Goal: Transaction & Acquisition: Purchase product/service

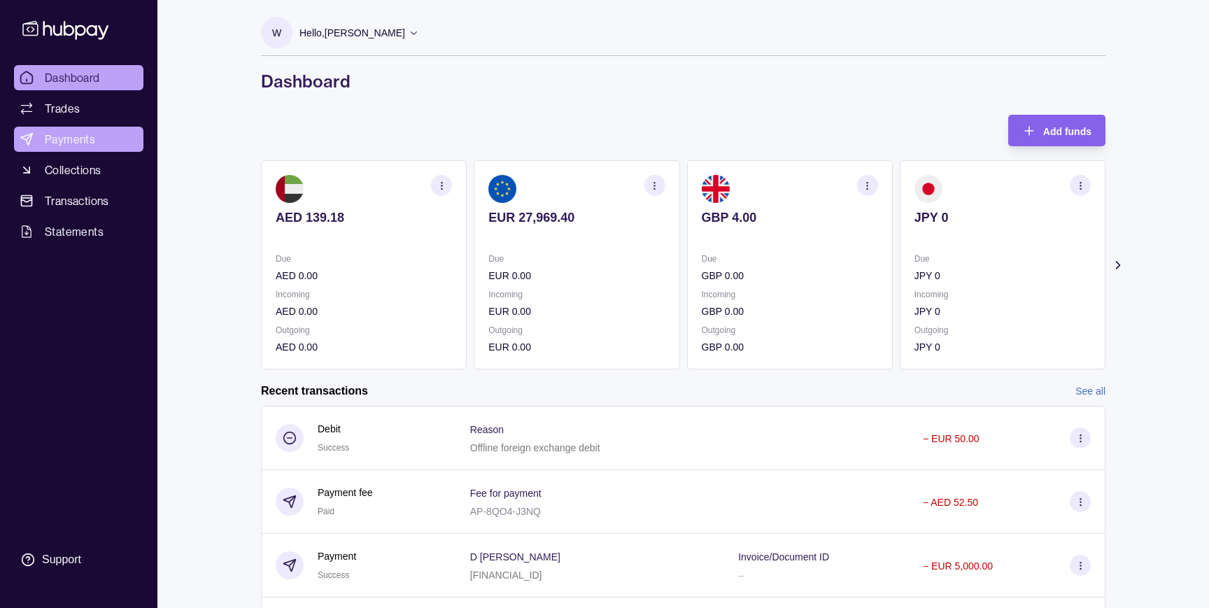
click at [87, 142] on span "Payments" at bounding box center [70, 139] width 50 height 17
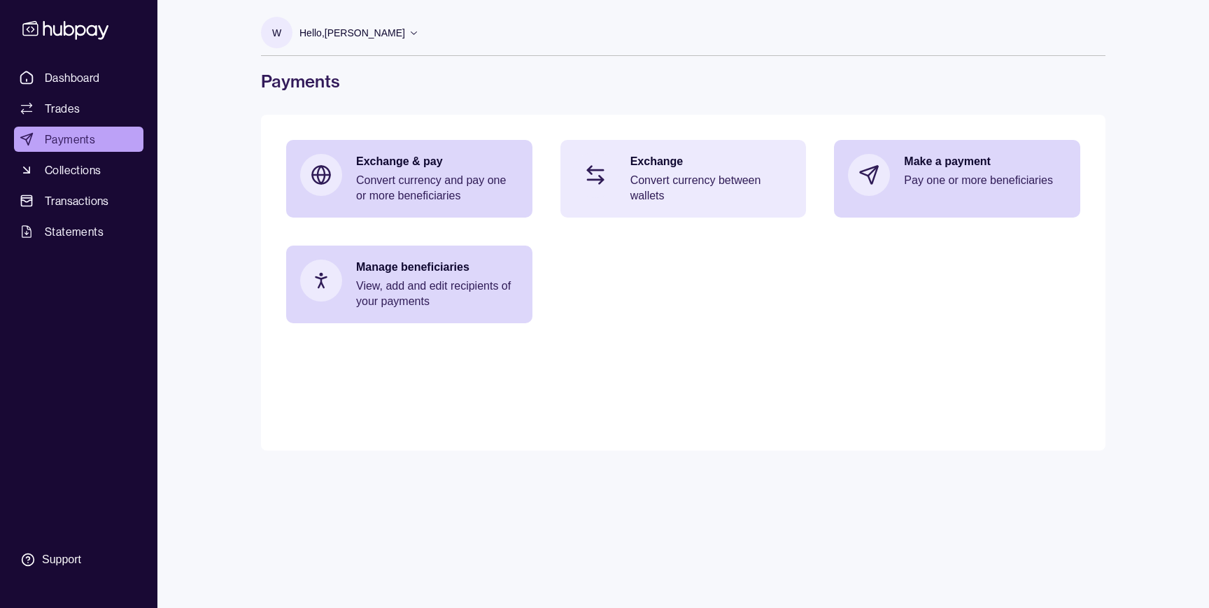
click at [663, 177] on p "Convert currency between wallets" at bounding box center [711, 188] width 162 height 31
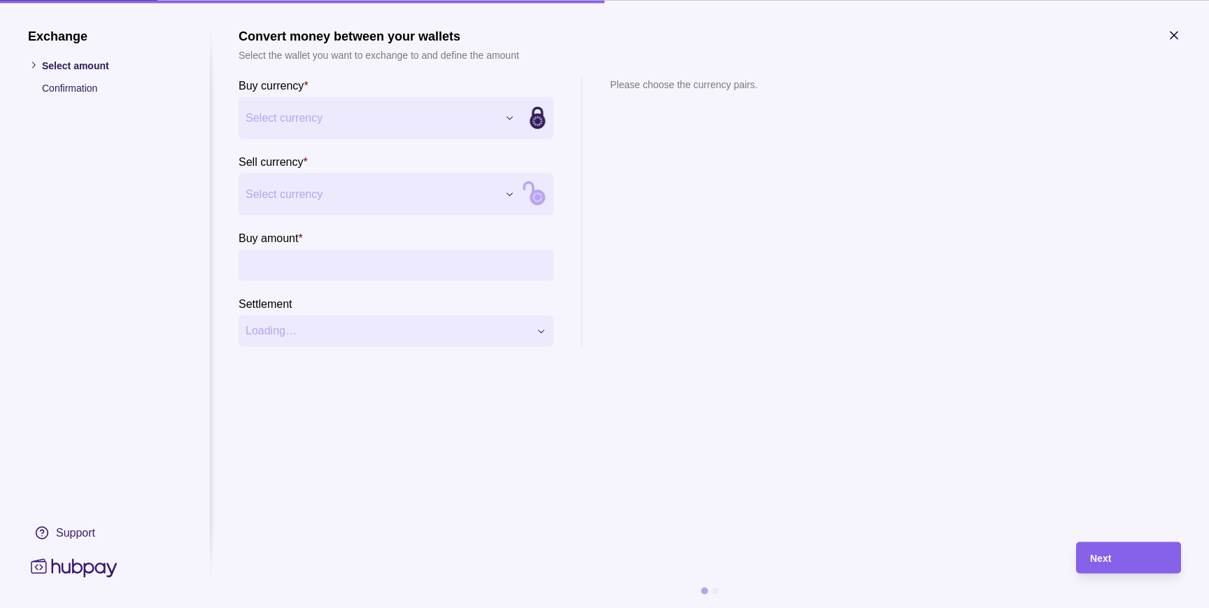
click at [390, 607] on div "Exchange Select amount Confirmation Support Convert money between your wallets …" at bounding box center [604, 608] width 1209 height 0
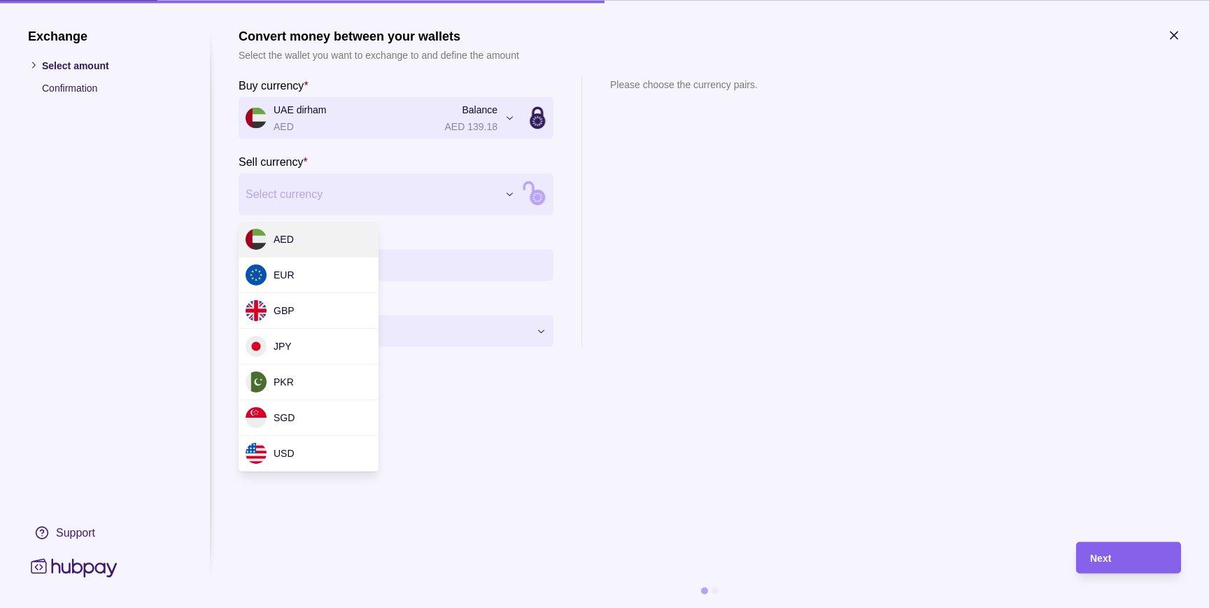
click at [355, 607] on div "Exchange Select amount Confirmation Support Convert money between your wallets …" at bounding box center [604, 608] width 1209 height 0
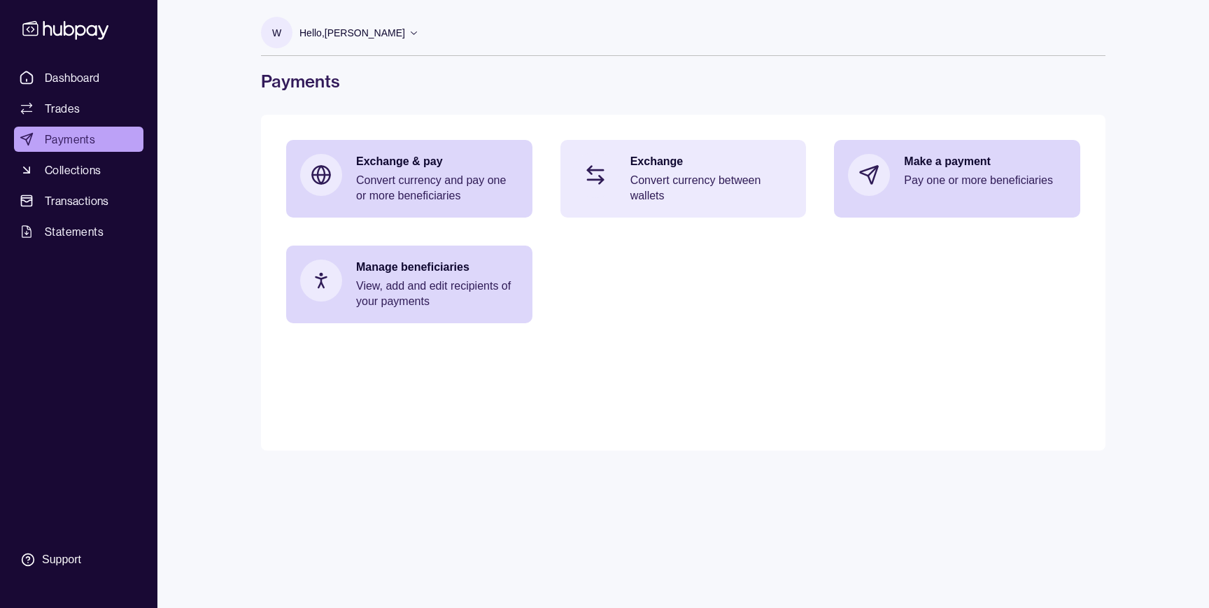
click at [692, 156] on p "Exchange" at bounding box center [711, 161] width 162 height 15
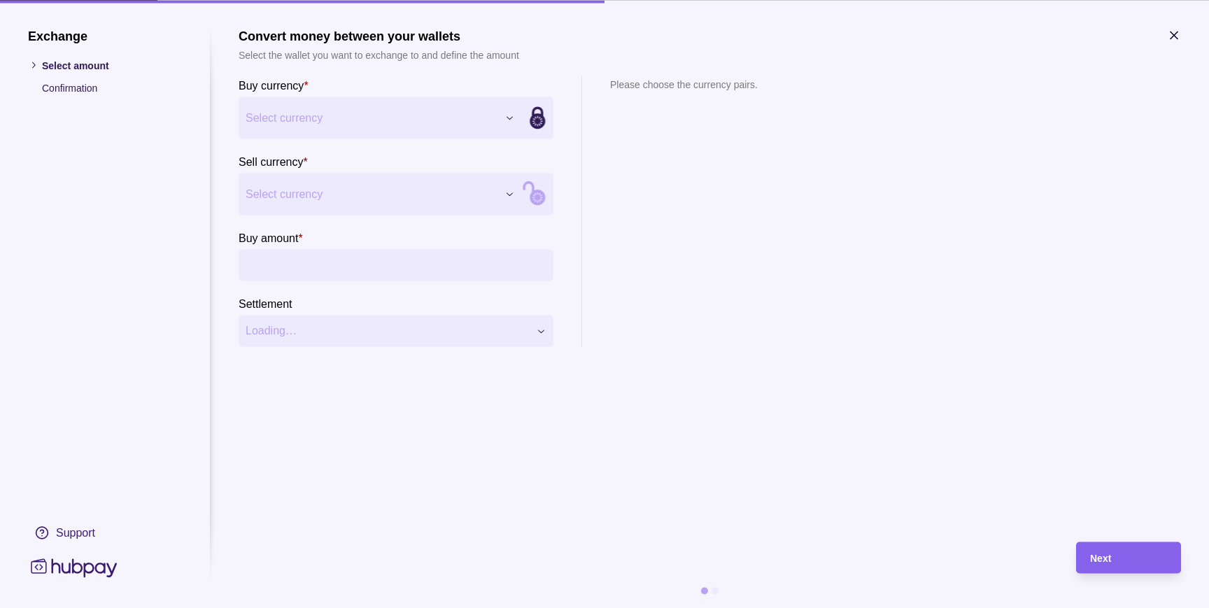
click at [416, 607] on div "Exchange Select amount Confirmation Support Convert money between your wallets …" at bounding box center [604, 608] width 1209 height 0
click at [364, 607] on div "Exchange Select amount Confirmation Support Convert money between your wallets …" at bounding box center [604, 608] width 1209 height 0
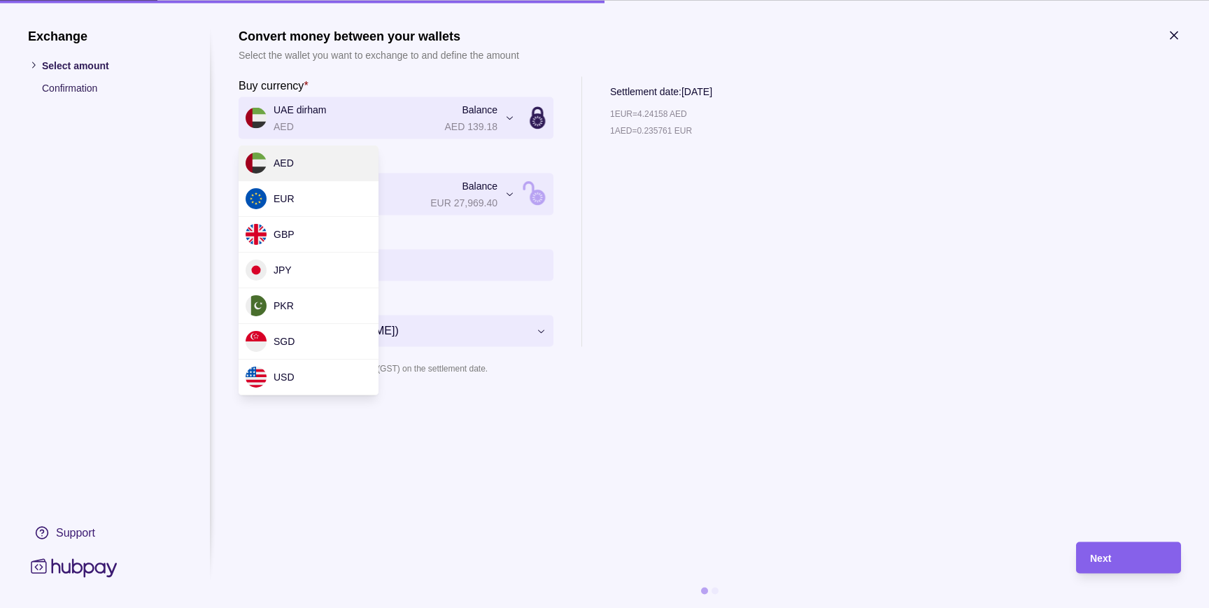
click at [384, 607] on div "**********" at bounding box center [604, 608] width 1209 height 0
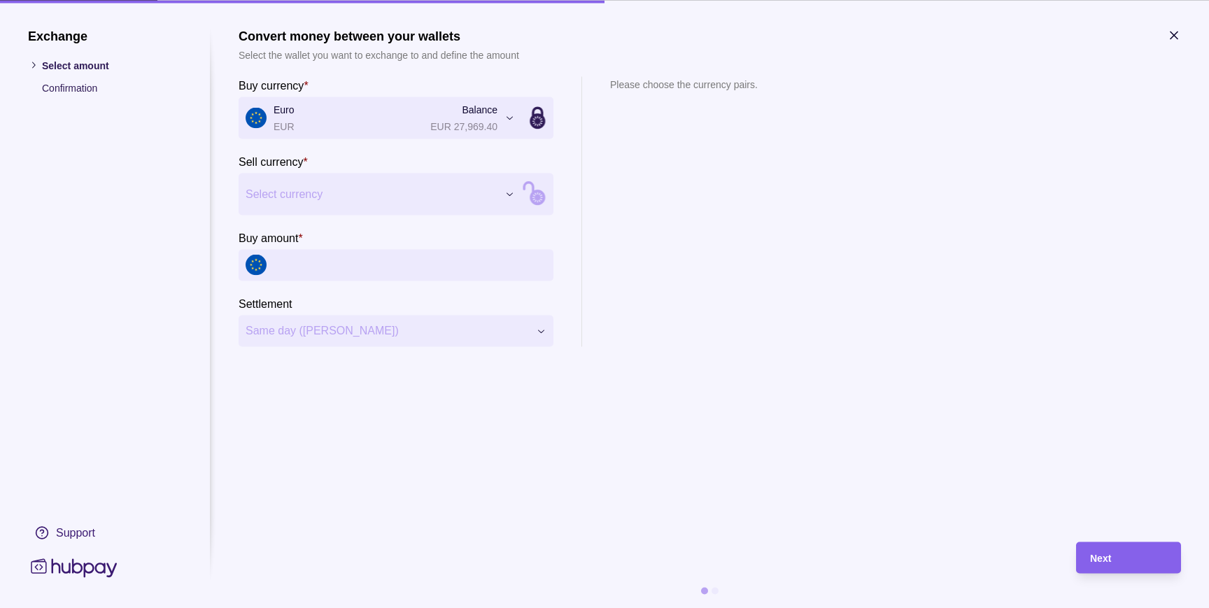
click at [393, 607] on div "Exchange Select amount Confirmation Support Convert money between your wallets …" at bounding box center [604, 608] width 1209 height 0
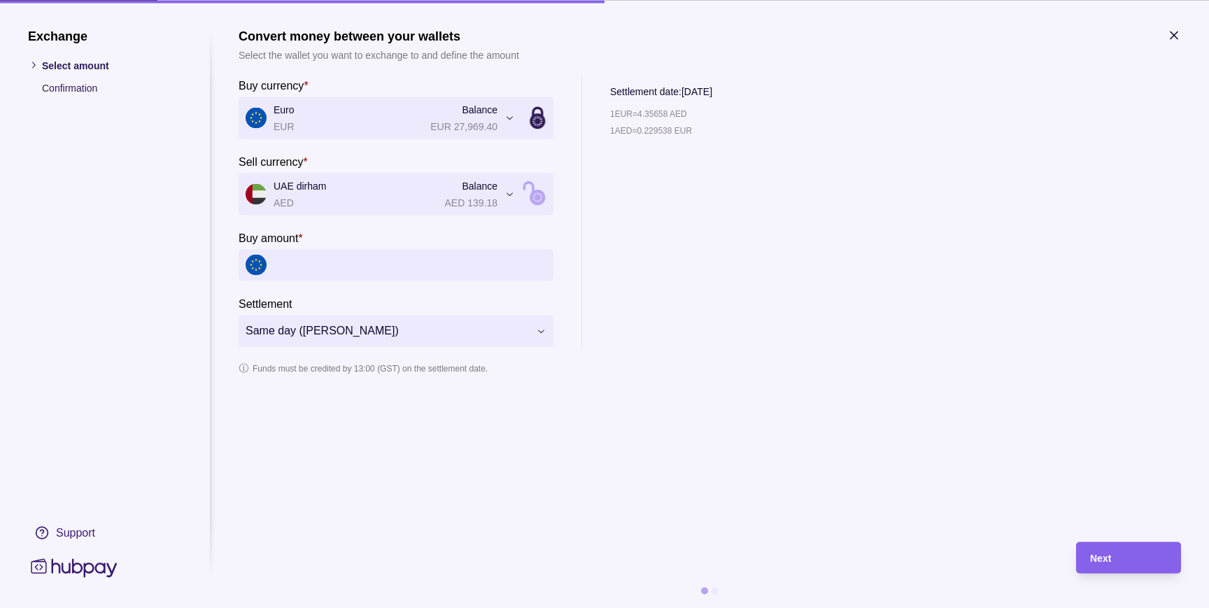
click at [387, 607] on div "**********" at bounding box center [604, 608] width 1209 height 0
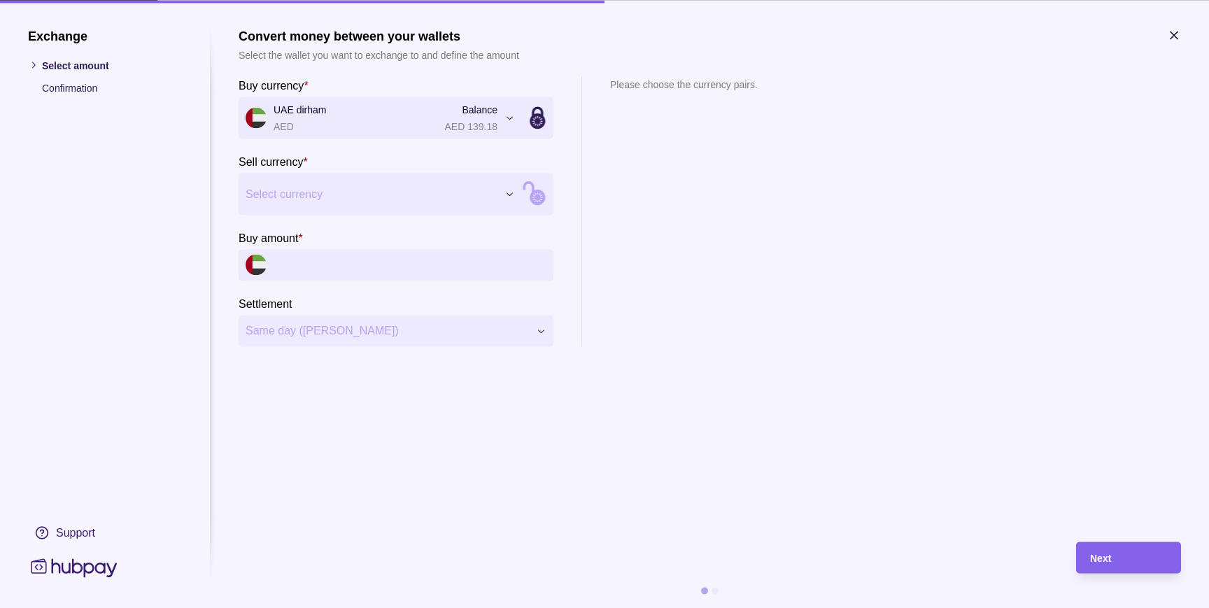
click at [378, 607] on div "Exchange Select amount Confirmation Support Convert money between your wallets …" at bounding box center [604, 608] width 1209 height 0
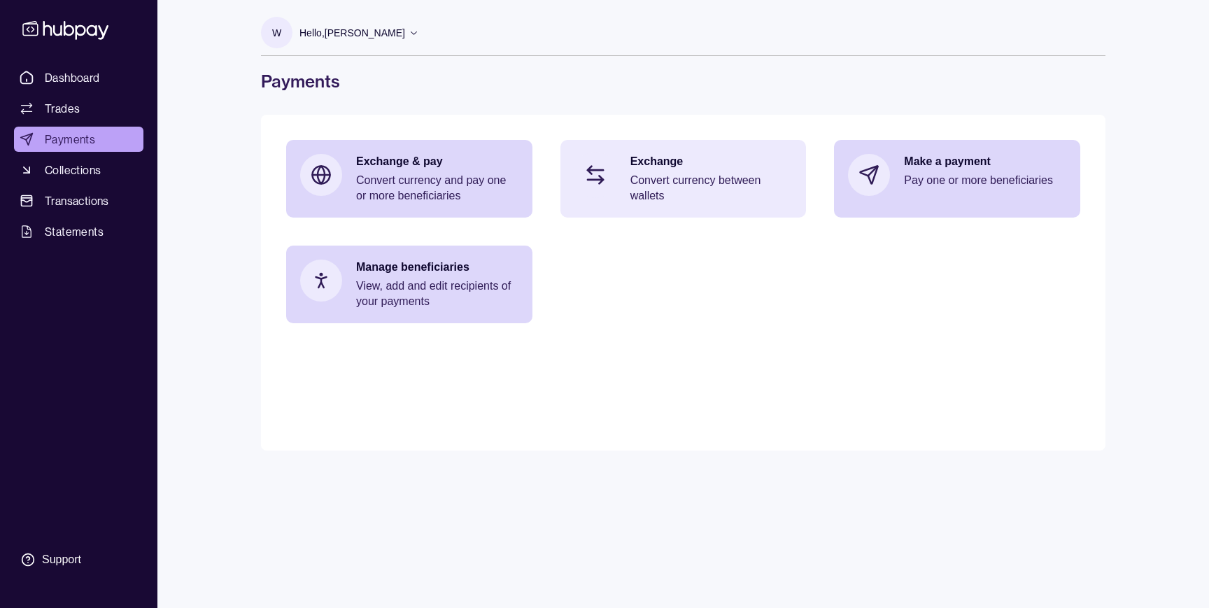
click at [687, 185] on p "Convert currency between wallets" at bounding box center [711, 188] width 162 height 31
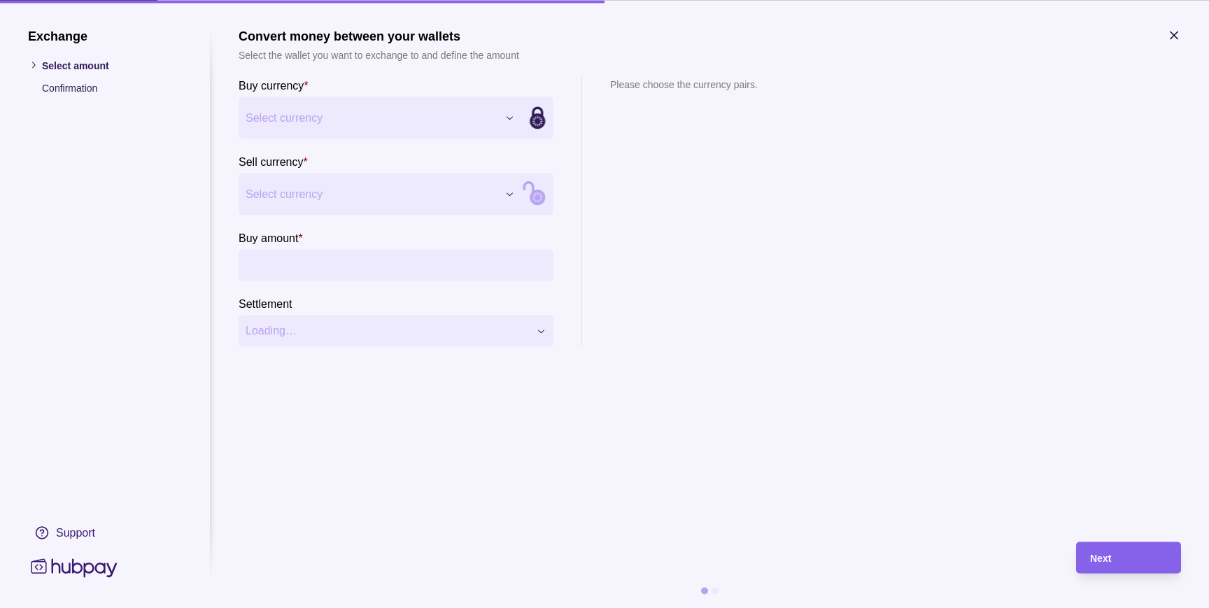
click at [353, 607] on div "Exchange Select amount Confirmation Support Convert money between your wallets …" at bounding box center [604, 608] width 1209 height 0
click at [333, 607] on div "Exchange Select amount Confirmation Support Convert money between your wallets …" at bounding box center [604, 608] width 1209 height 0
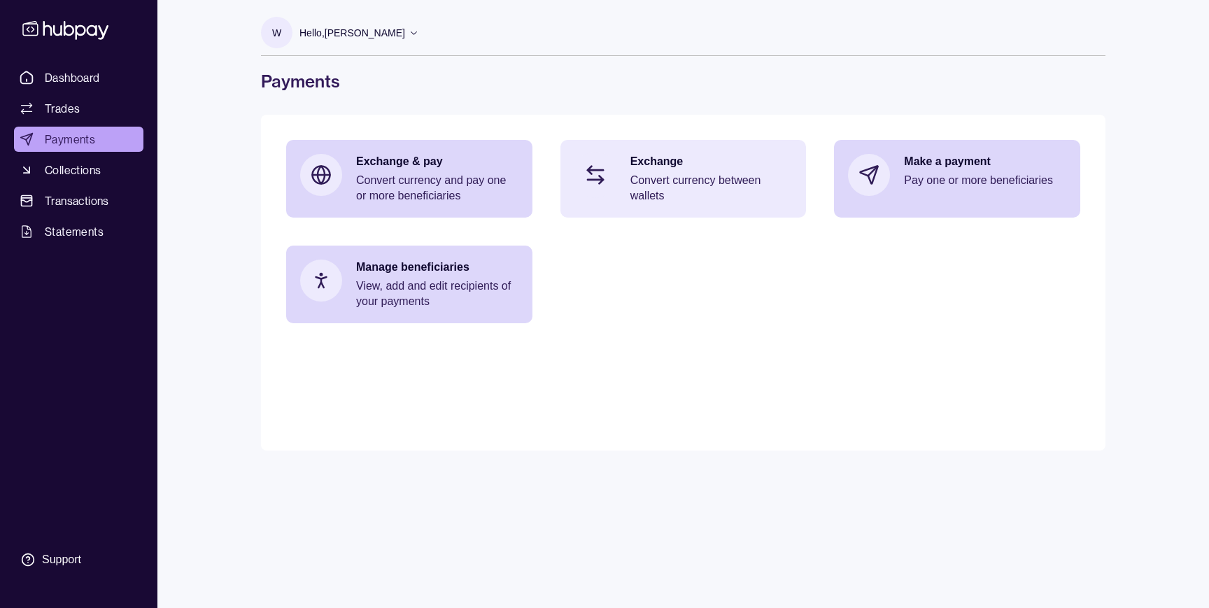
click at [646, 165] on p "Exchange" at bounding box center [711, 161] width 162 height 15
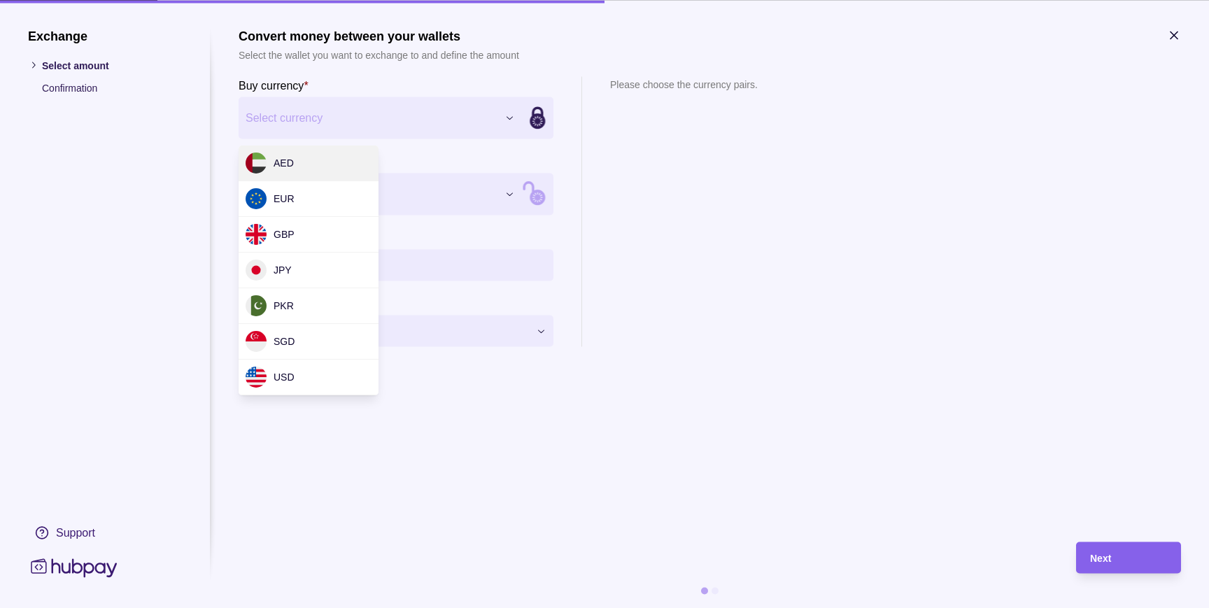
click at [332, 607] on div "Exchange Select amount Confirmation Support Convert money between your wallets …" at bounding box center [604, 608] width 1209 height 0
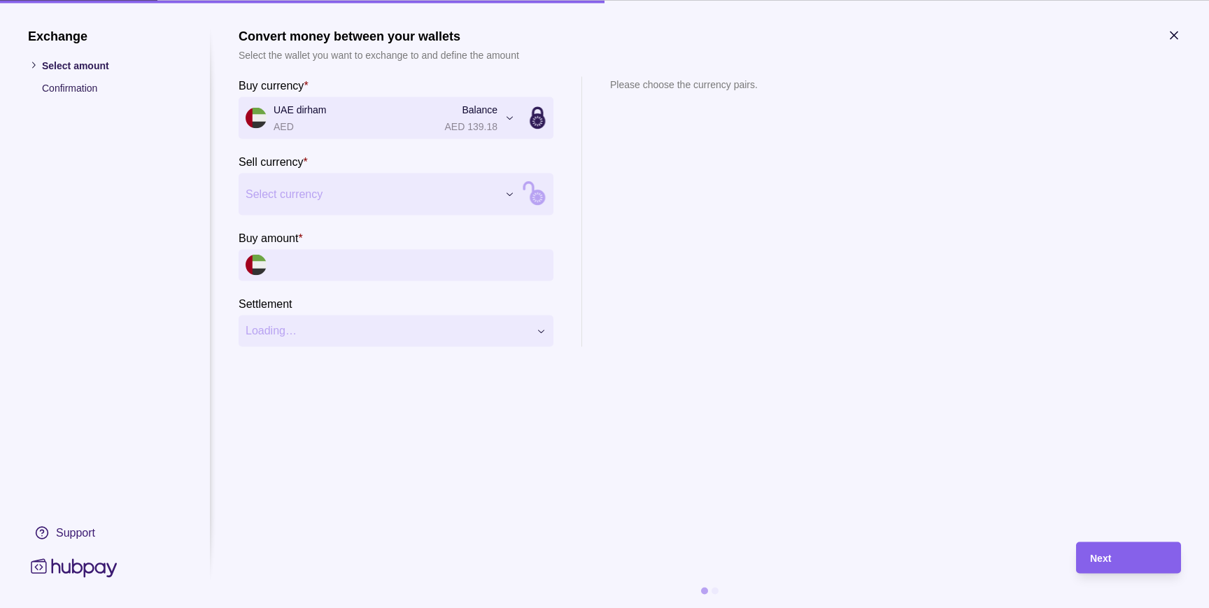
click at [311, 607] on div "Exchange Select amount Confirmation Support Convert money between your wallets …" at bounding box center [604, 608] width 1209 height 0
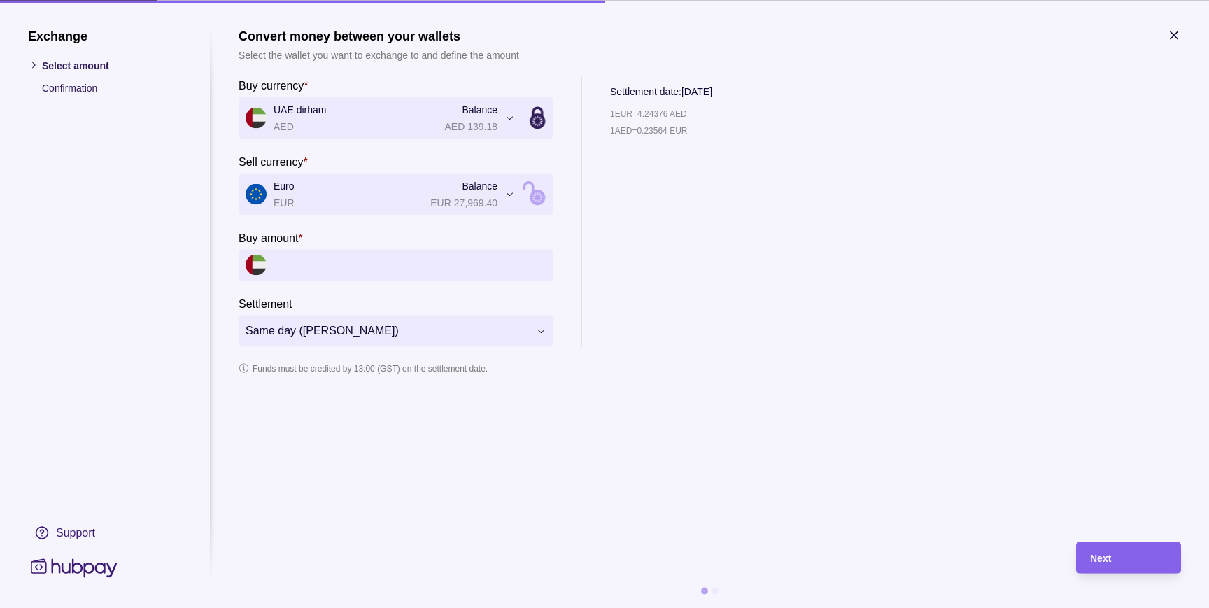
click at [1171, 35] on icon "button" at bounding box center [1174, 35] width 14 height 14
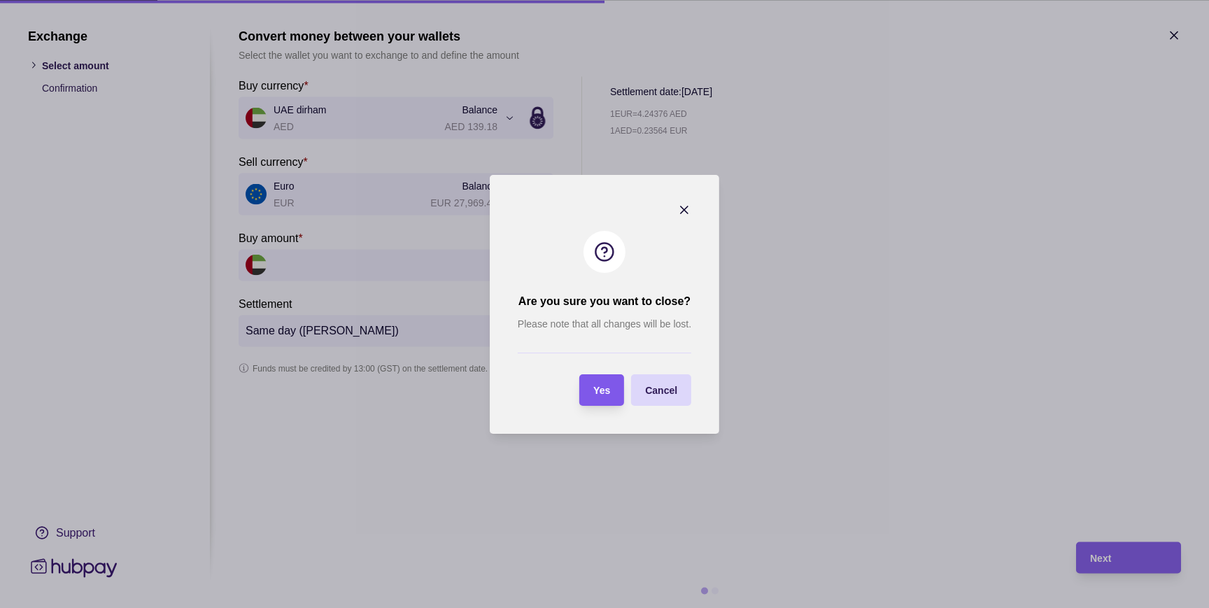
click at [593, 388] on span "Yes" at bounding box center [601, 390] width 17 height 11
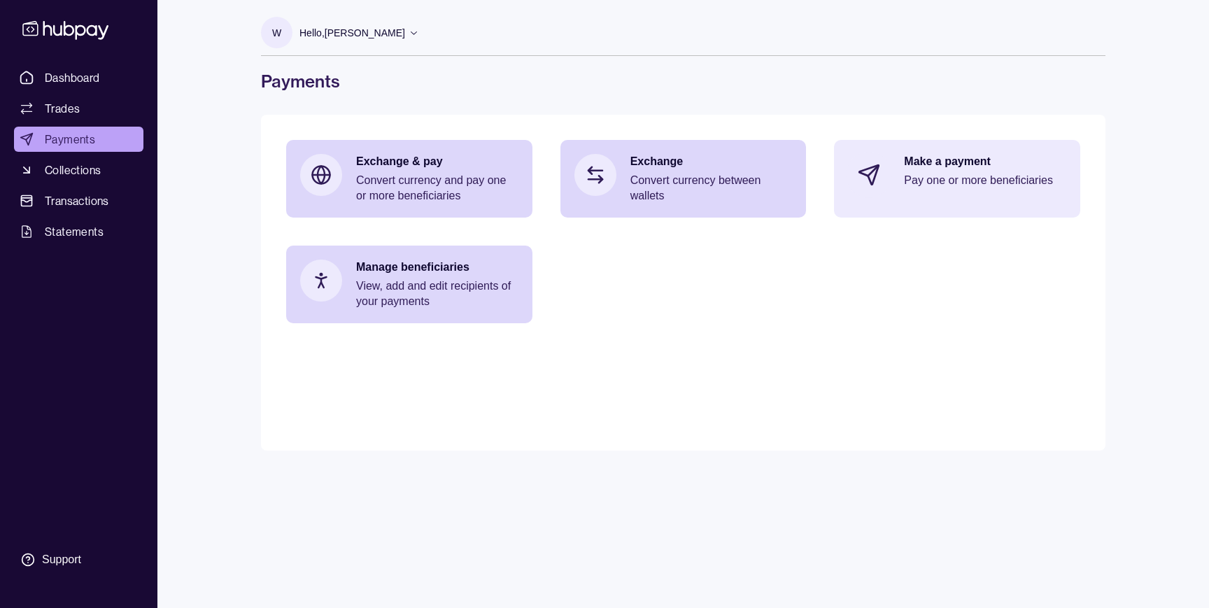
click at [956, 166] on p "Make a payment" at bounding box center [985, 161] width 162 height 15
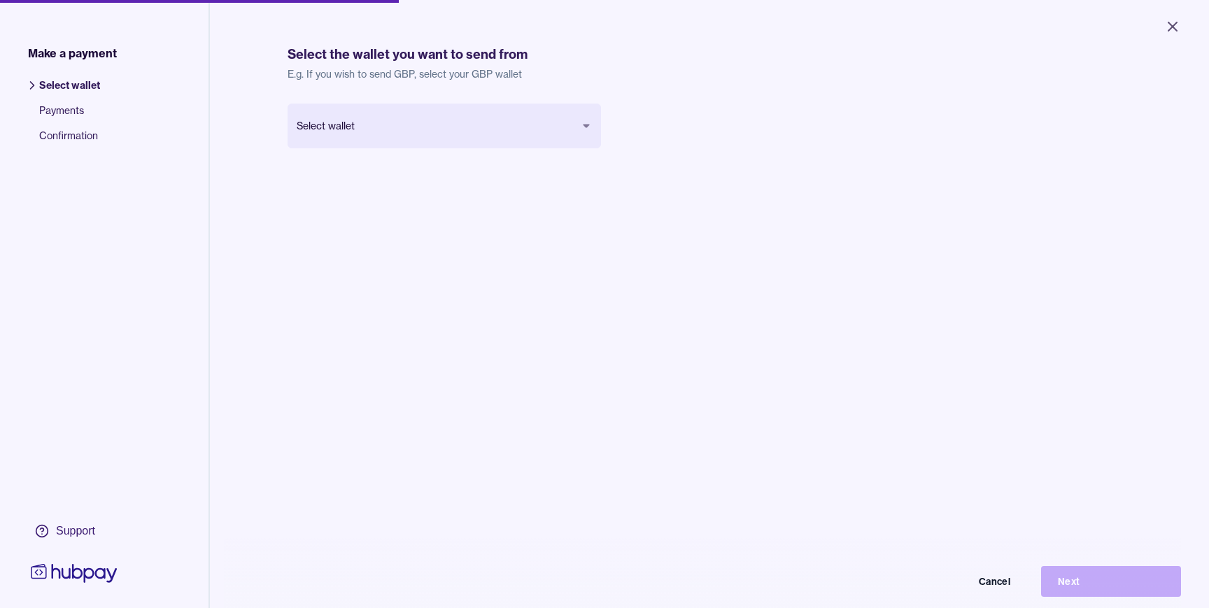
click at [486, 123] on body "Close Make a payment Select wallet Payments Confirmation Support Select the wal…" at bounding box center [604, 304] width 1209 height 608
click at [1103, 582] on button "Next" at bounding box center [1111, 581] width 140 height 31
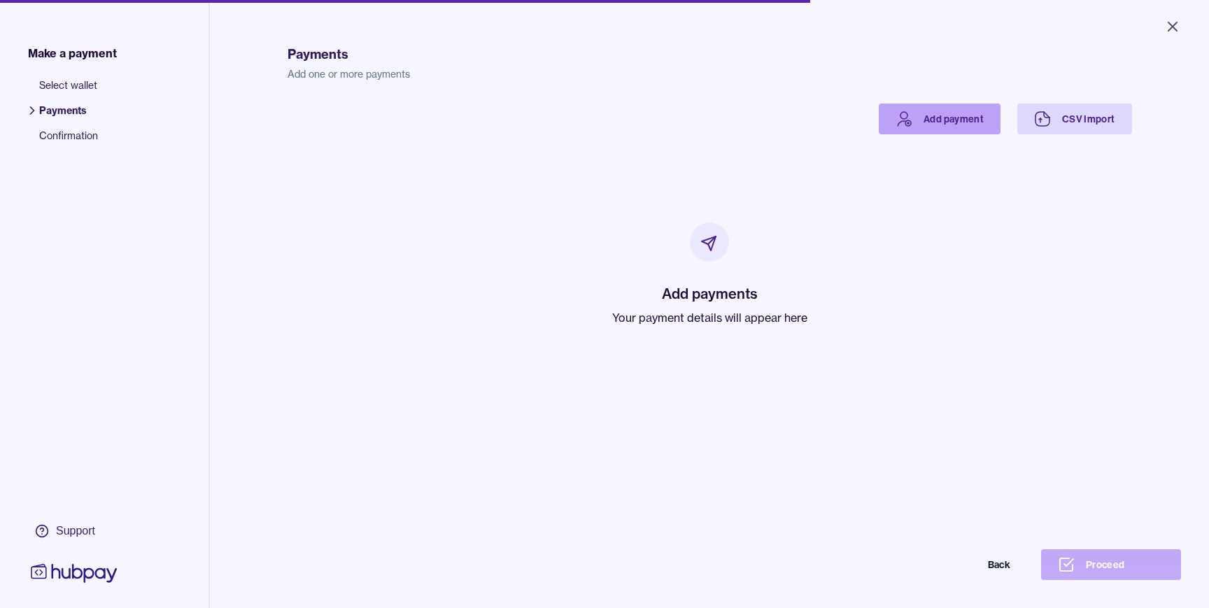
click at [954, 117] on link "Add payment" at bounding box center [940, 119] width 122 height 31
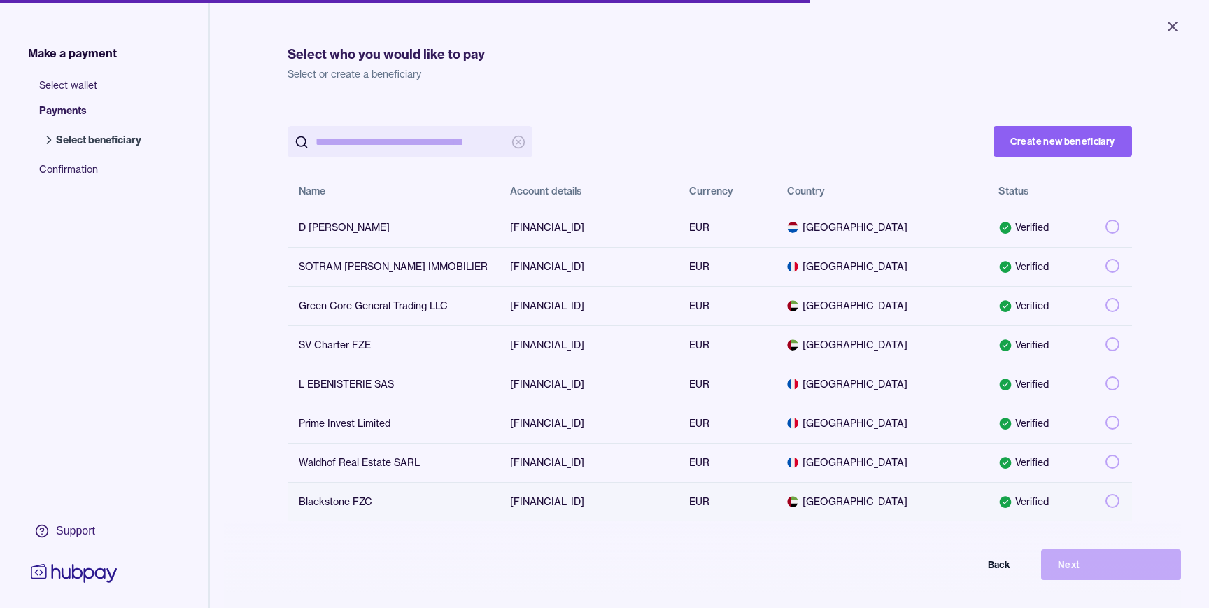
click at [1108, 502] on button "button" at bounding box center [1112, 501] width 14 height 14
click at [1074, 564] on button "Next" at bounding box center [1111, 564] width 140 height 31
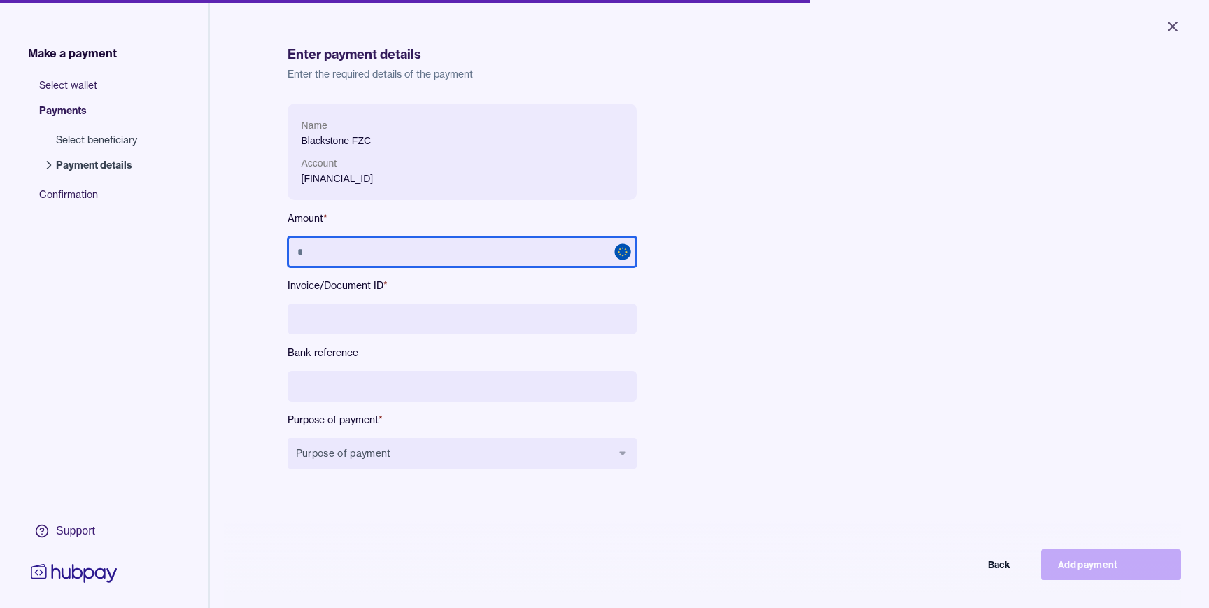
click at [448, 248] on input "text" at bounding box center [461, 251] width 349 height 31
type input "******"
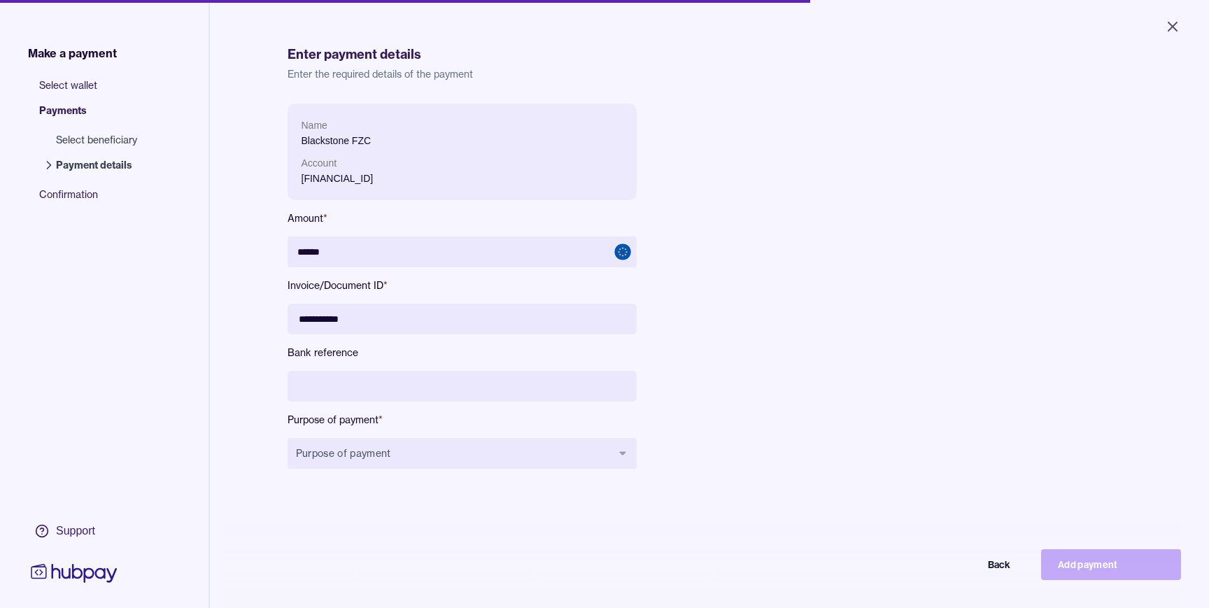
type input "**********"
click at [380, 387] on input at bounding box center [461, 386] width 349 height 31
type input "**********"
click at [386, 448] on button "Purpose of payment" at bounding box center [461, 453] width 349 height 31
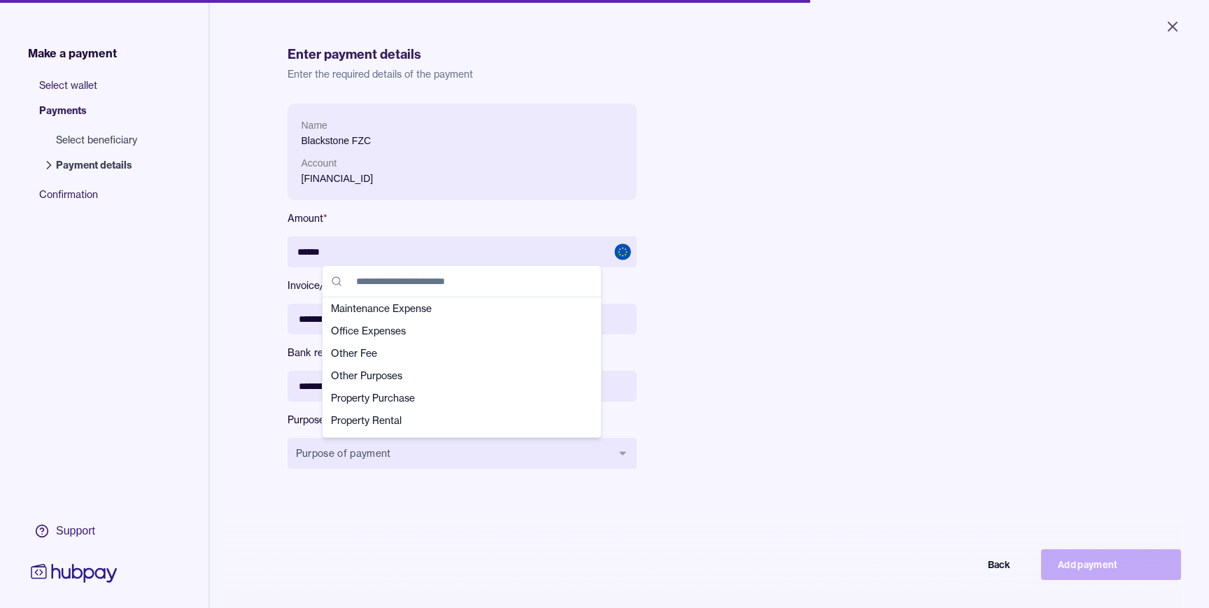
scroll to position [281, 0]
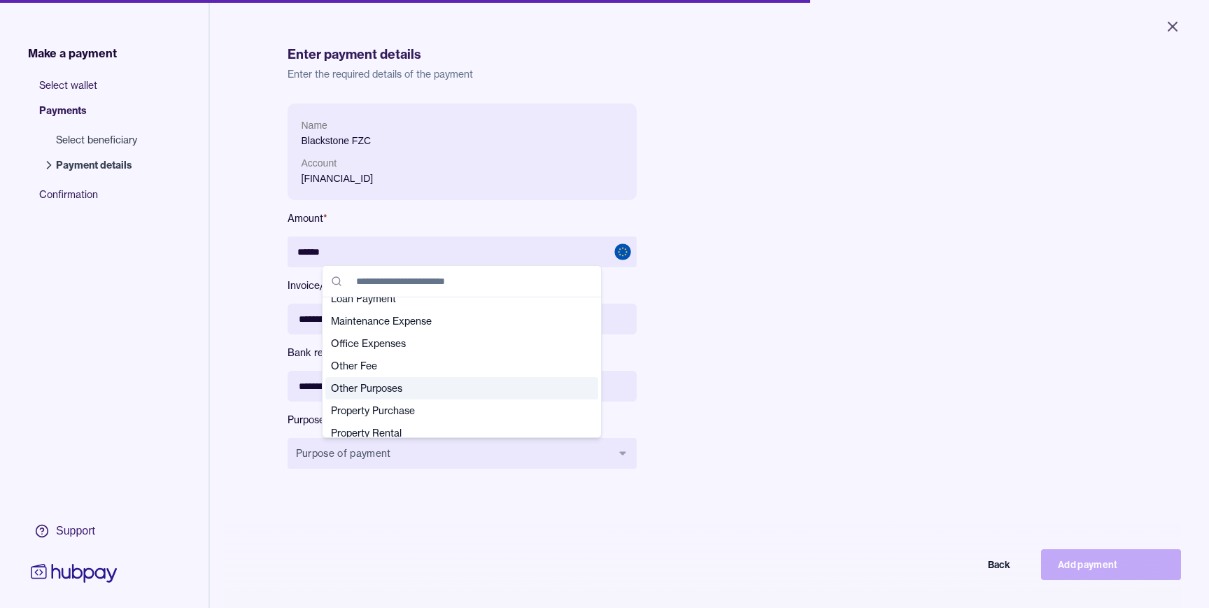
click at [402, 387] on span "Other Purposes" at bounding box center [453, 388] width 245 height 14
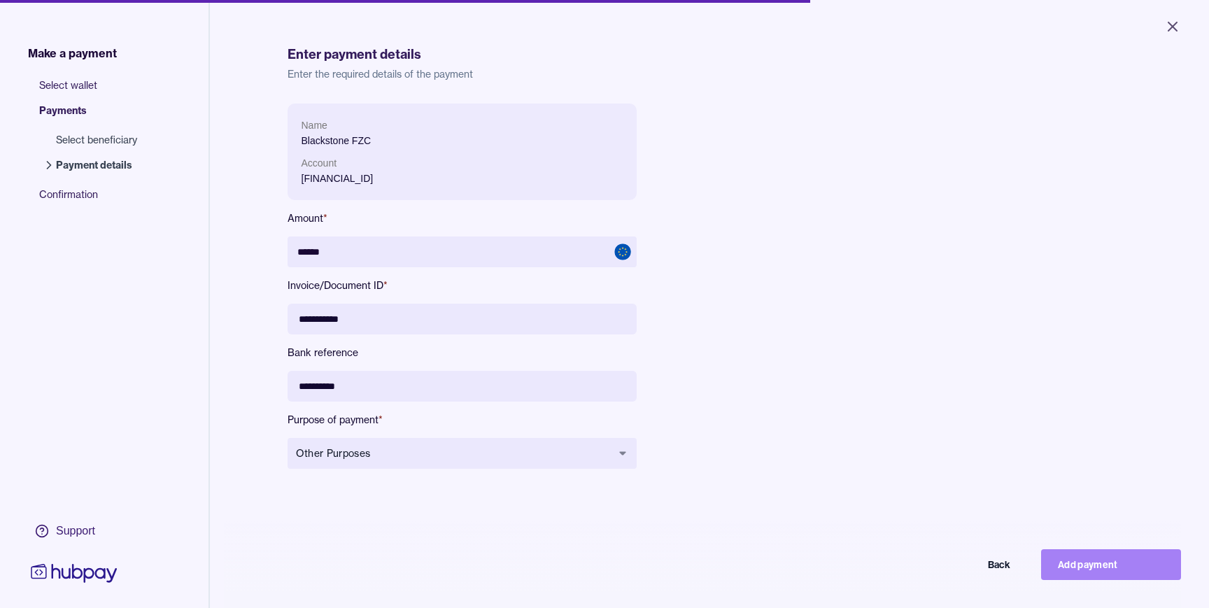
click at [1087, 566] on button "Add payment" at bounding box center [1111, 564] width 140 height 31
type input "*****"
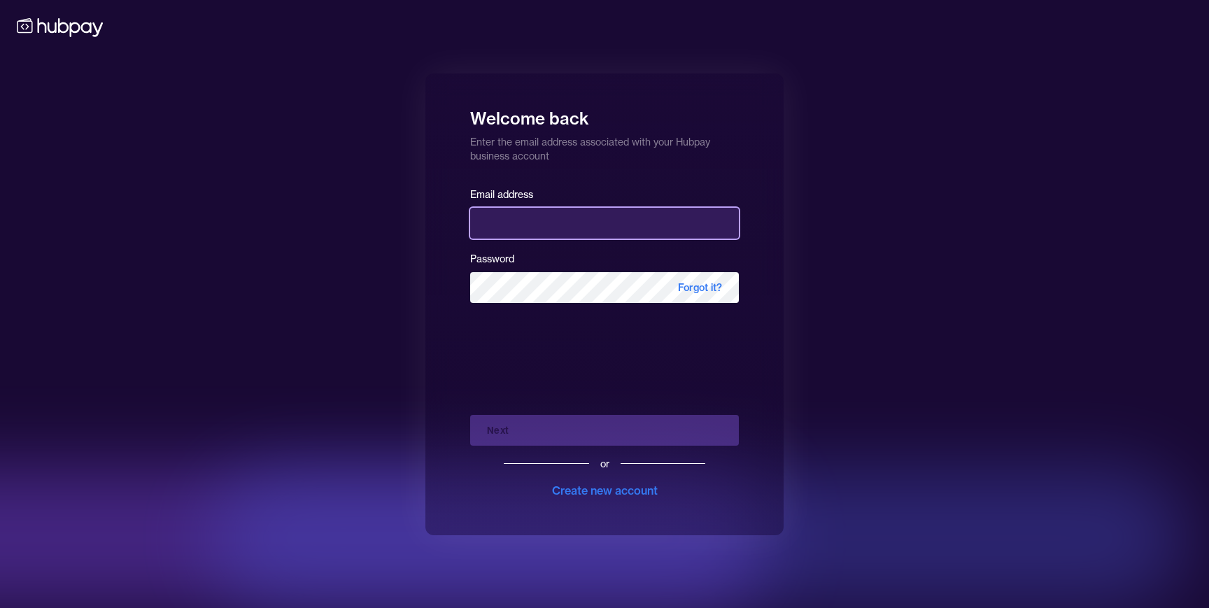
click at [528, 229] on input "email" at bounding box center [604, 223] width 269 height 31
type input "**********"
click at [495, 427] on div "Next or Create new account" at bounding box center [604, 451] width 269 height 95
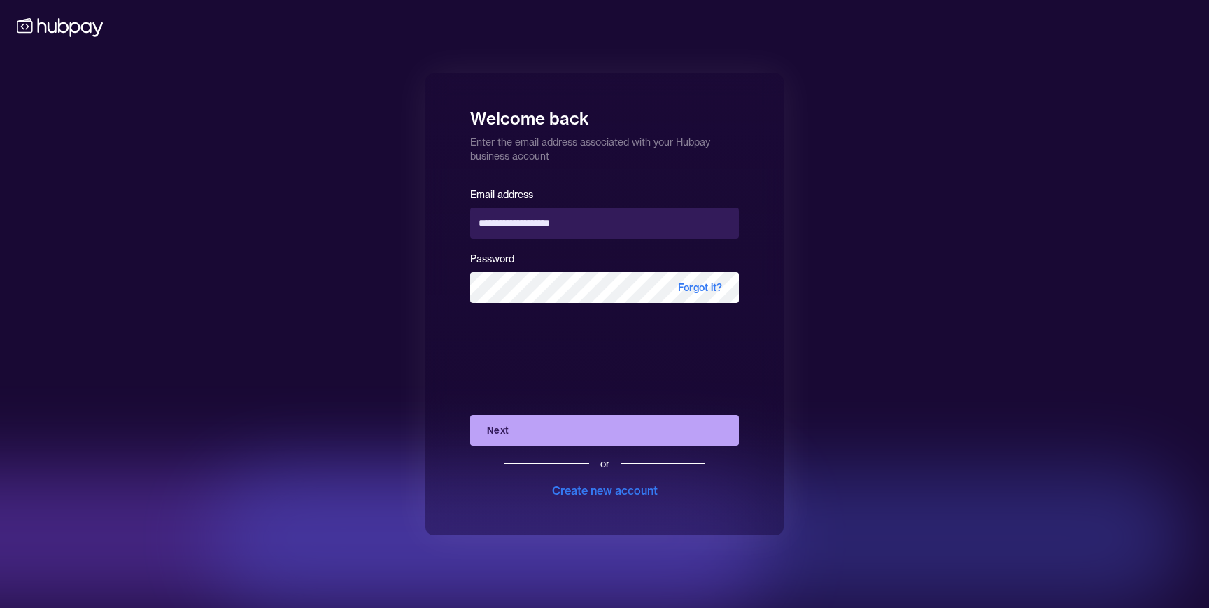
click at [497, 422] on button "Next" at bounding box center [604, 430] width 269 height 31
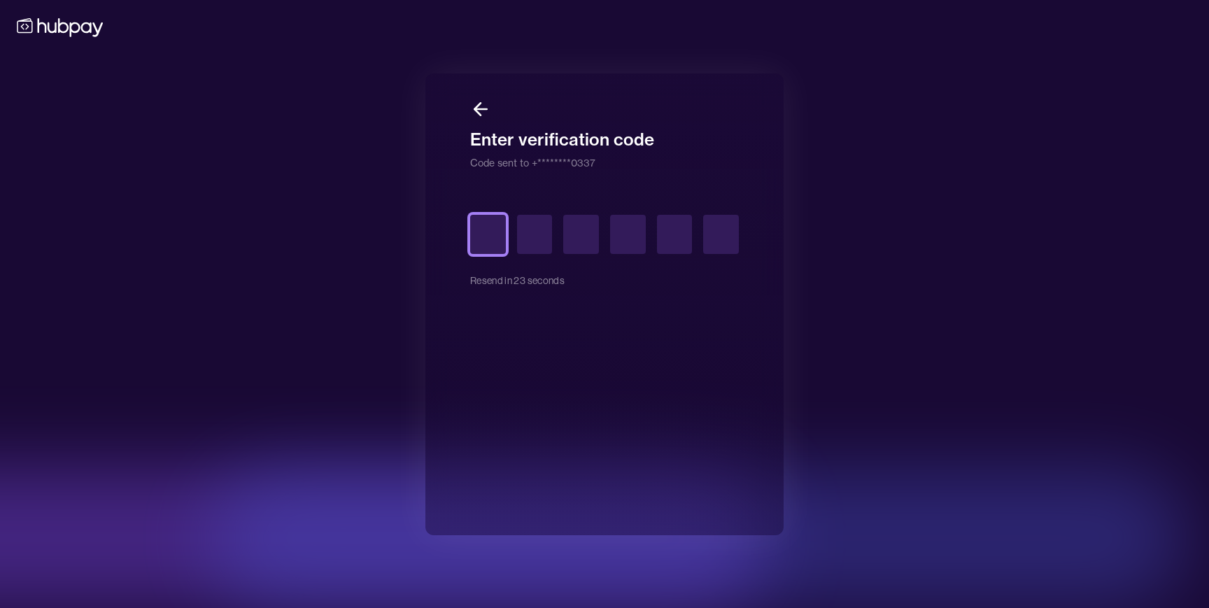
type input "*"
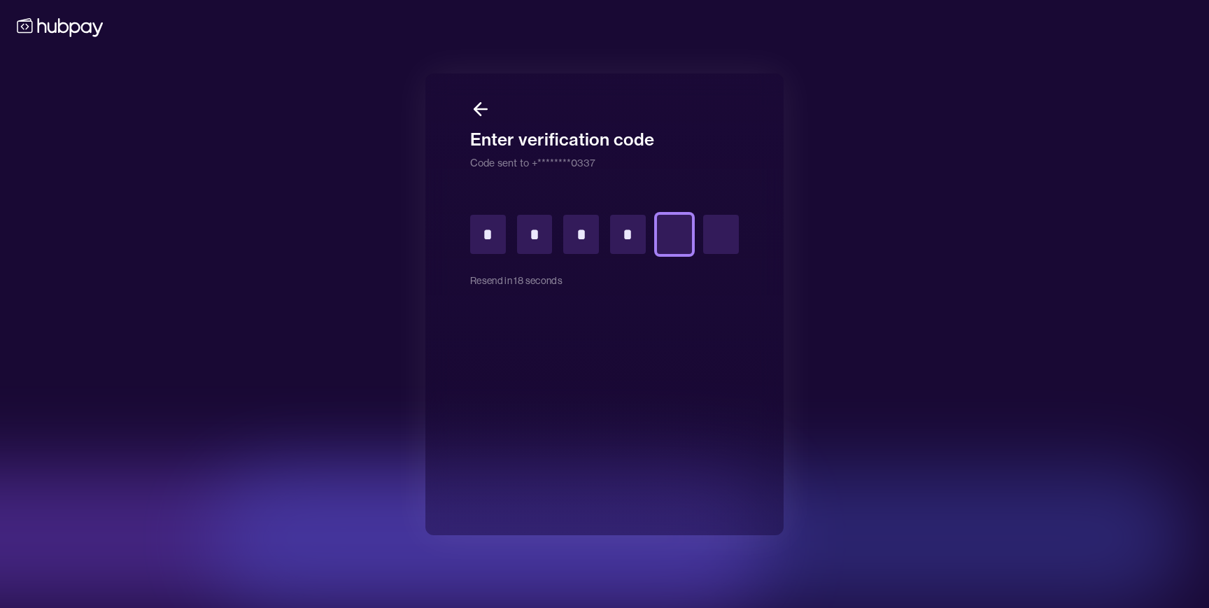
type input "*"
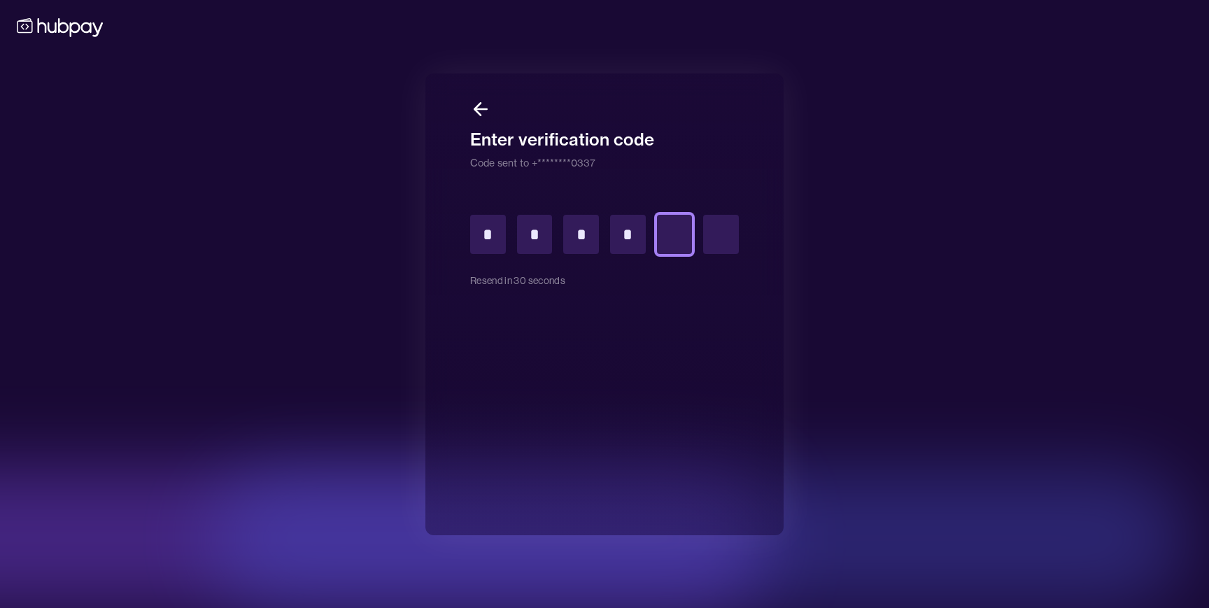
type input "*"
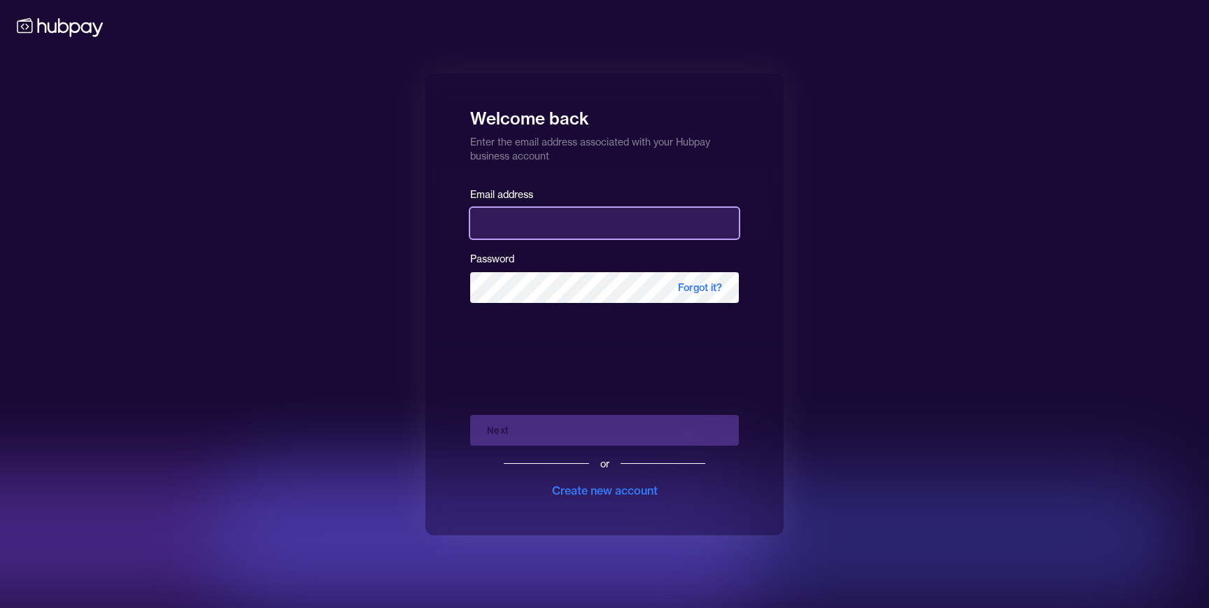
click at [536, 225] on input "email" at bounding box center [604, 223] width 269 height 31
type input "**********"
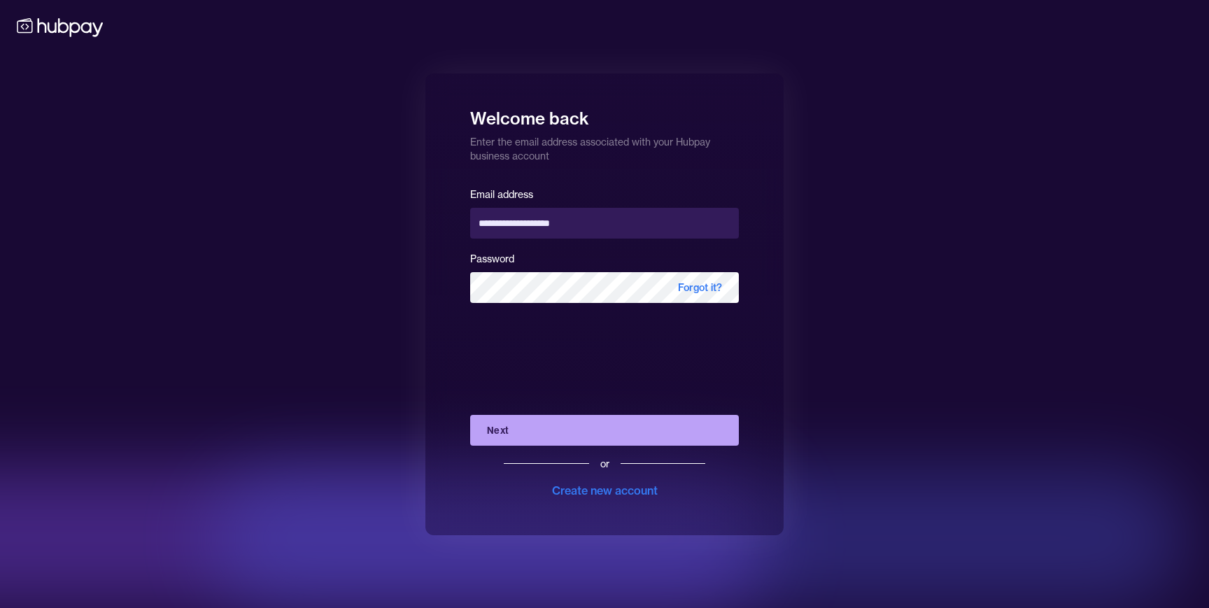
click at [499, 432] on button "Next" at bounding box center [604, 430] width 269 height 31
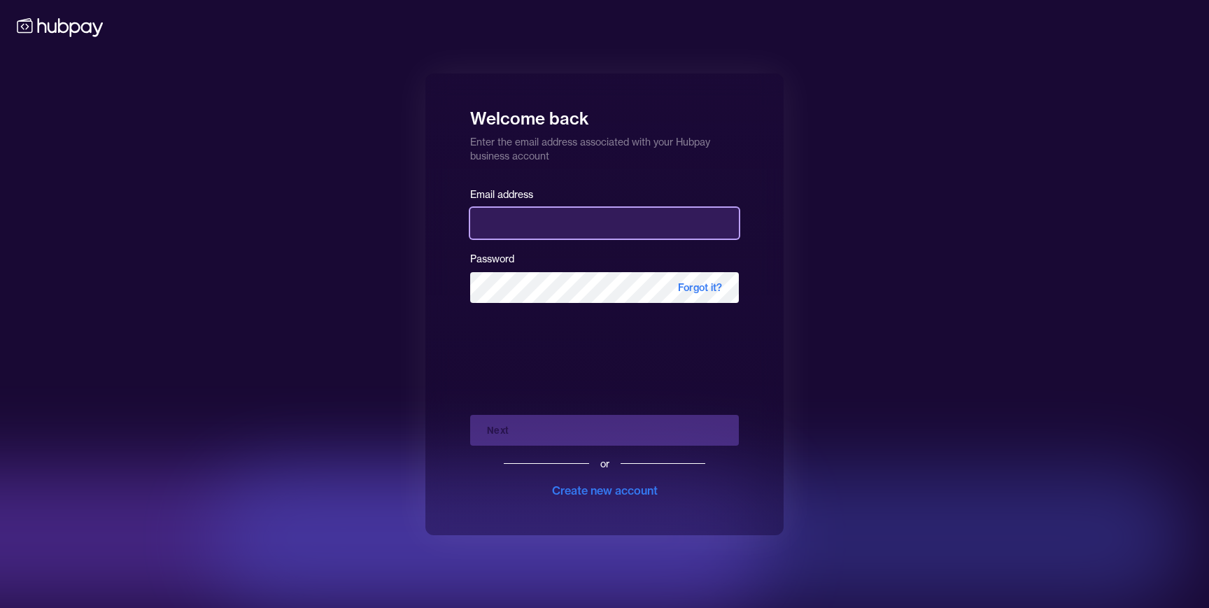
click at [586, 219] on input "email" at bounding box center [604, 223] width 269 height 31
type input "**********"
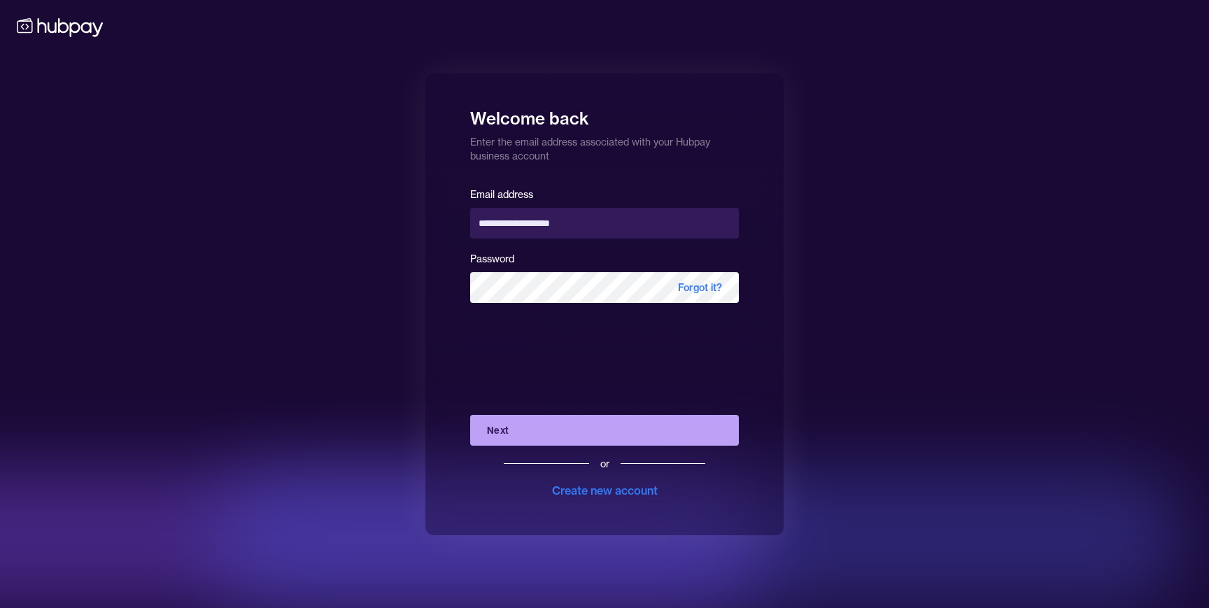
click at [498, 432] on button "Next" at bounding box center [604, 430] width 269 height 31
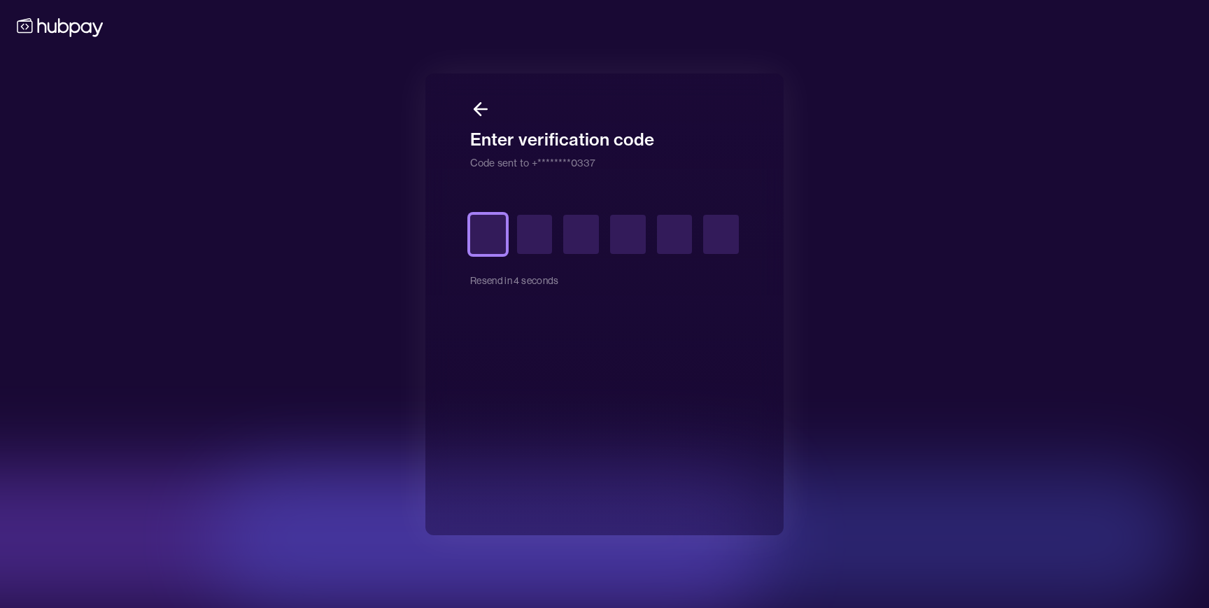
type input "*"
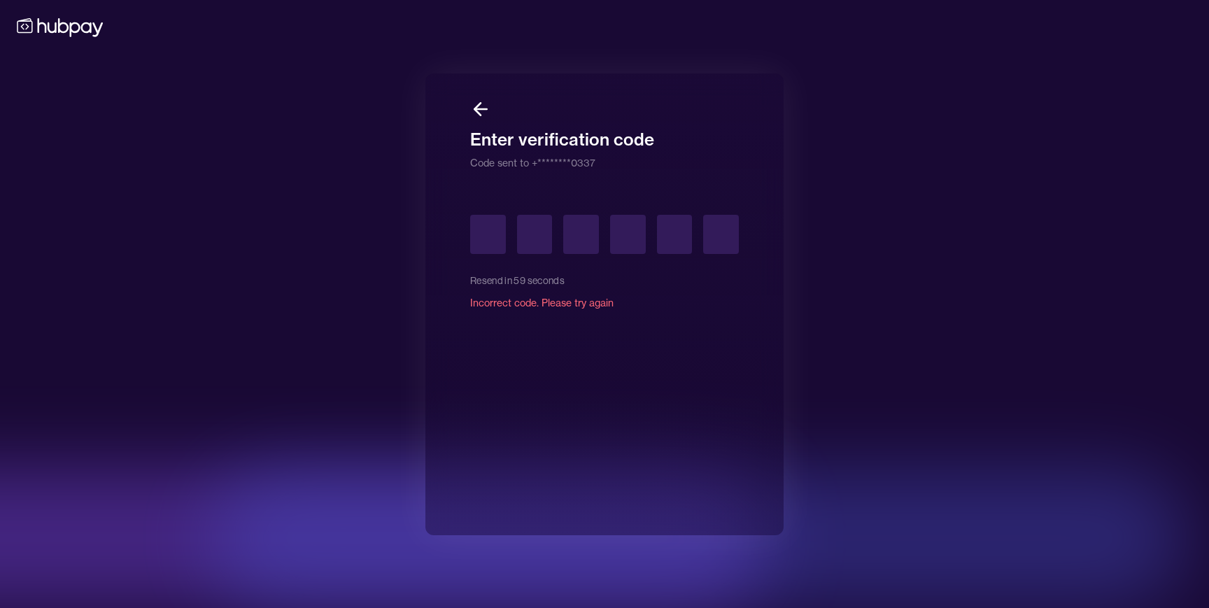
type input "*"
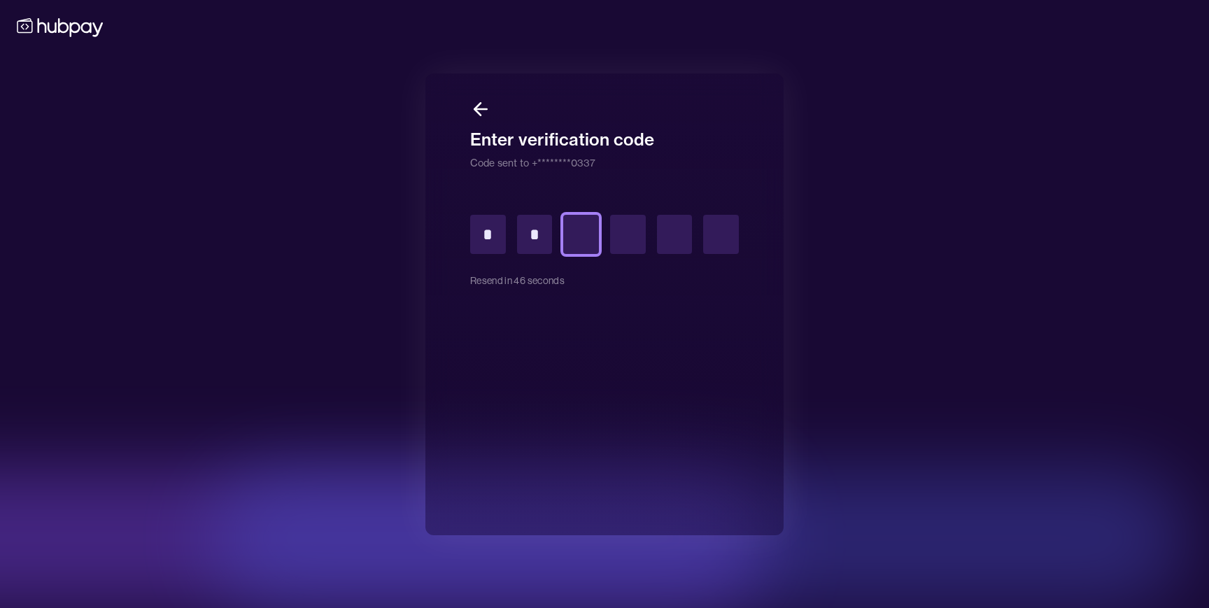
type input "*"
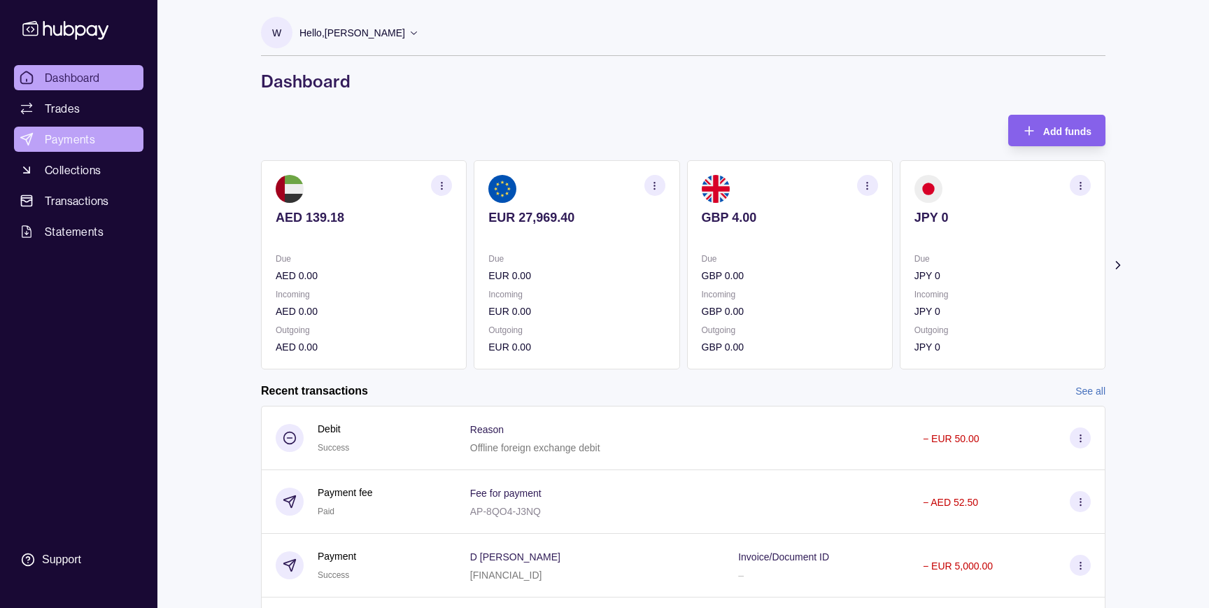
click at [97, 138] on link "Payments" at bounding box center [78, 139] width 129 height 25
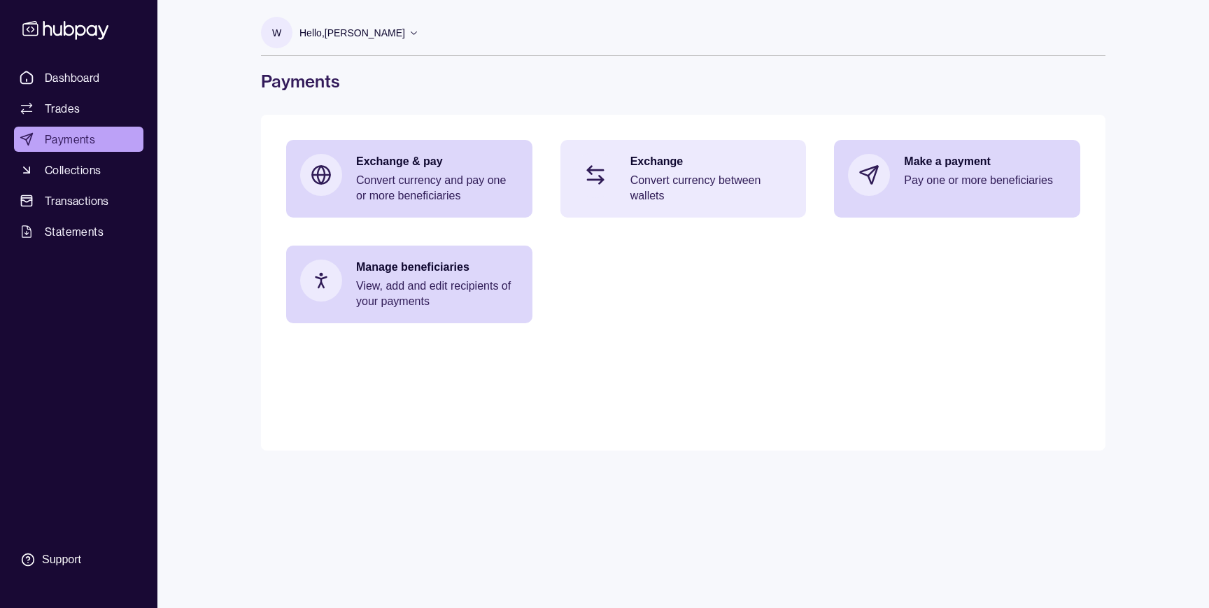
click at [701, 185] on p "Convert currency between wallets" at bounding box center [711, 188] width 162 height 31
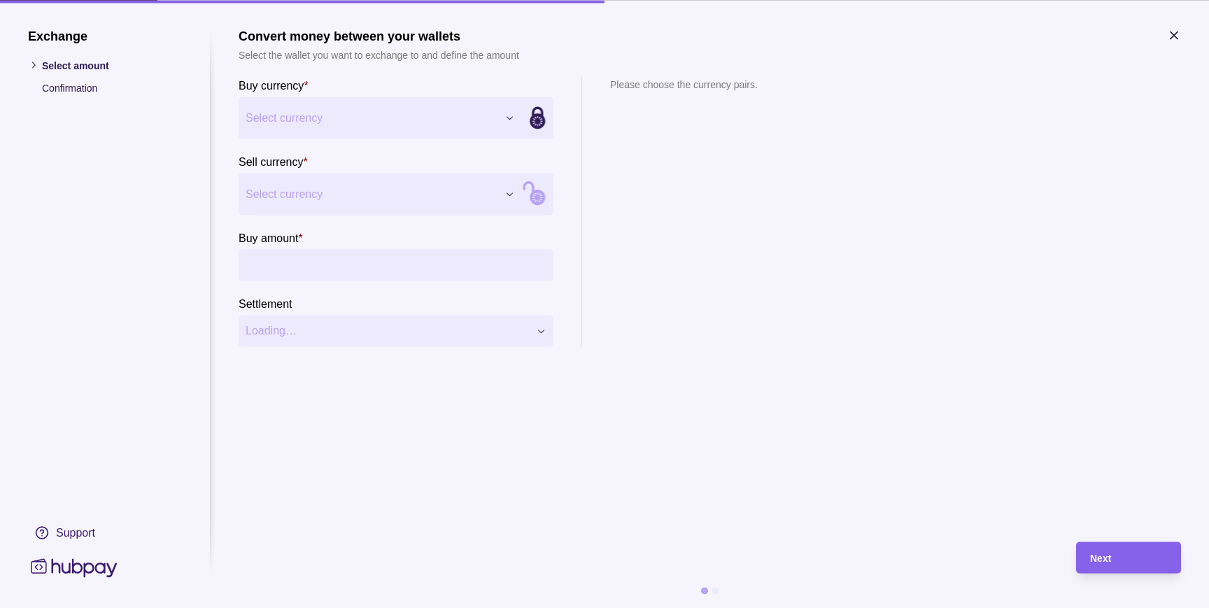
click at [1174, 35] on icon "button" at bounding box center [1173, 34] width 7 height 7
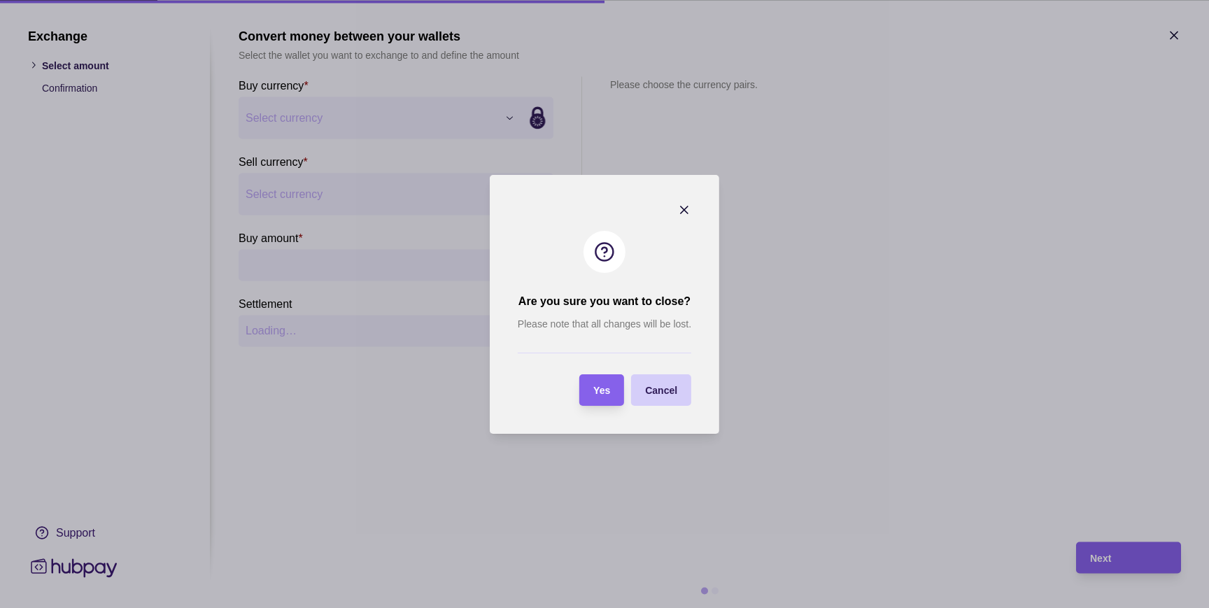
click at [659, 387] on span "Cancel" at bounding box center [661, 390] width 32 height 11
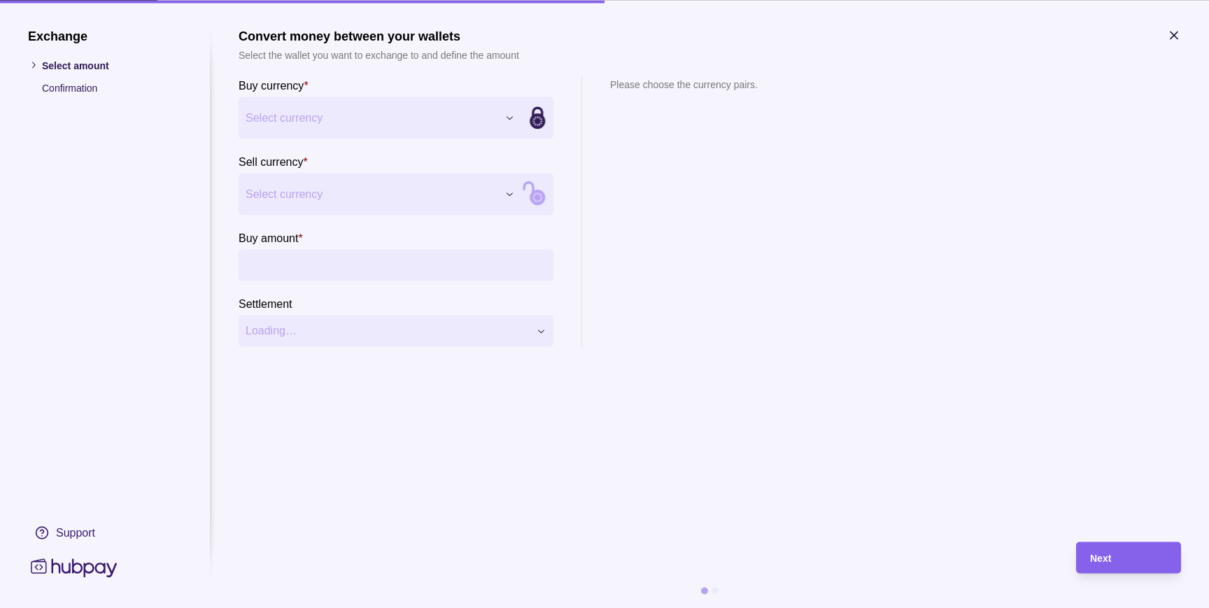
click at [430, 607] on div "Exchange Select amount Confirmation Support Convert money between your wallets …" at bounding box center [604, 608] width 1209 height 0
click at [367, 607] on div "Exchange Select amount Confirmation Support Convert money between your wallets …" at bounding box center [604, 608] width 1209 height 0
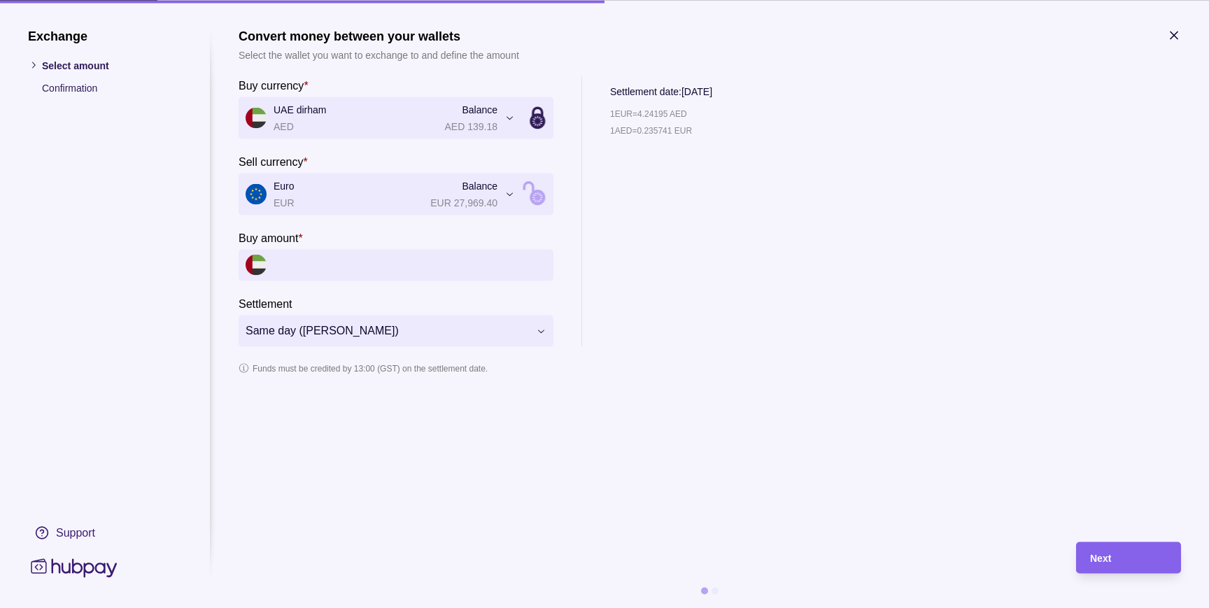
click at [1173, 33] on icon "button" at bounding box center [1174, 35] width 14 height 14
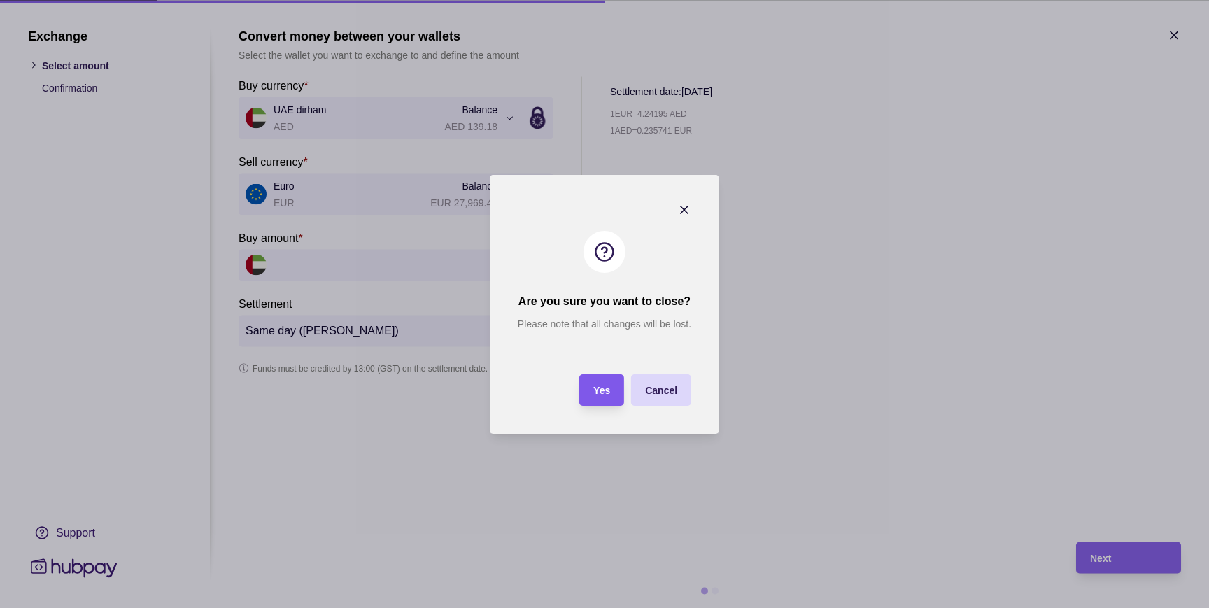
click at [608, 390] on span "Yes" at bounding box center [601, 390] width 17 height 11
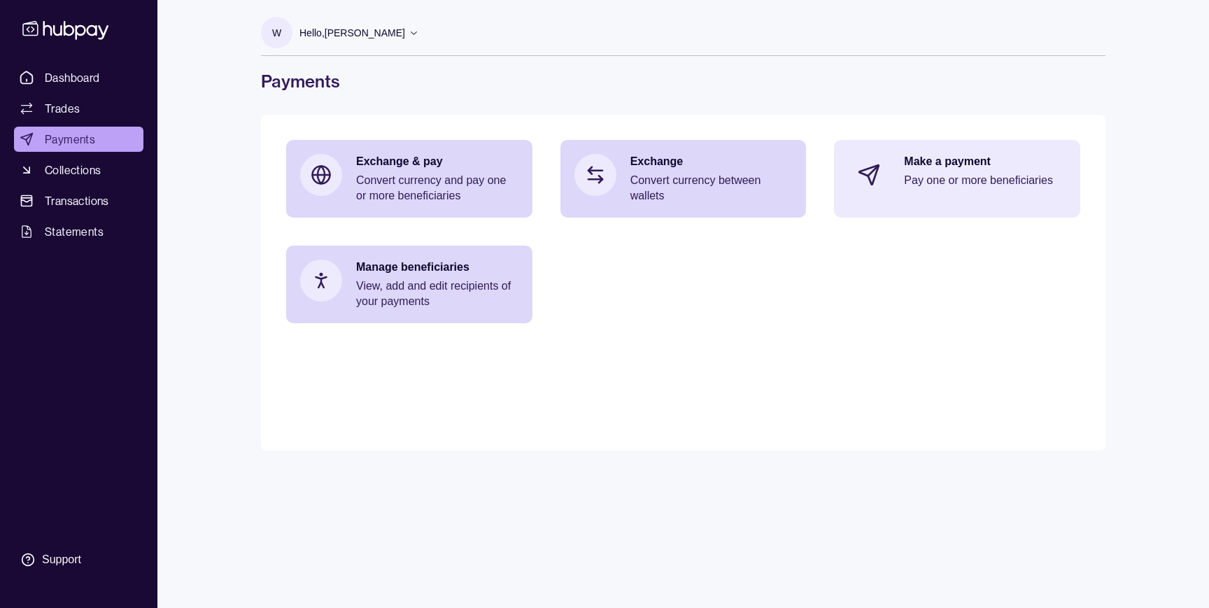
click at [937, 173] on p "Pay one or more beneficiaries" at bounding box center [985, 180] width 162 height 15
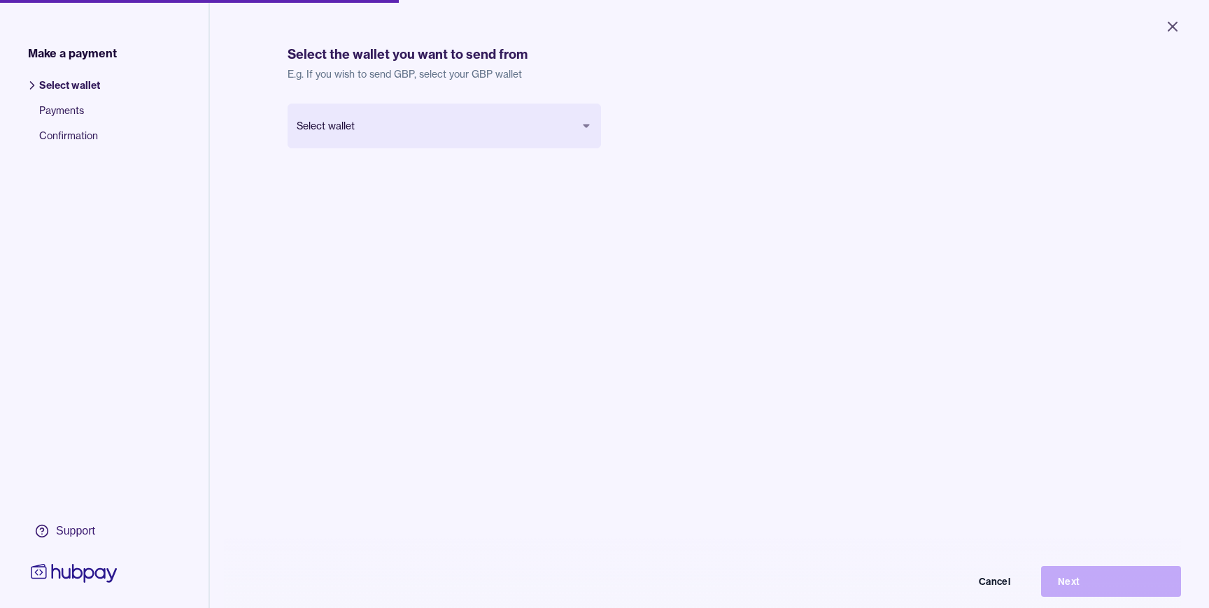
click at [434, 126] on body "Close Make a payment Select wallet Payments Confirmation Support Select the wal…" at bounding box center [604, 304] width 1209 height 608
click at [1131, 571] on button "Next" at bounding box center [1111, 581] width 140 height 31
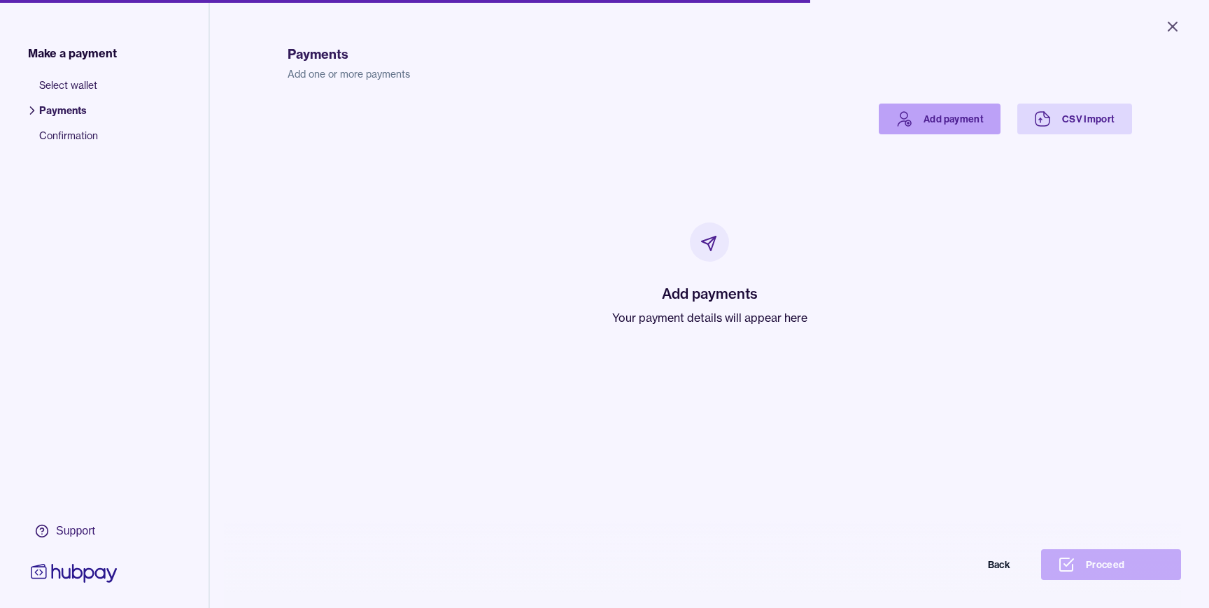
click at [947, 118] on link "Add payment" at bounding box center [940, 119] width 122 height 31
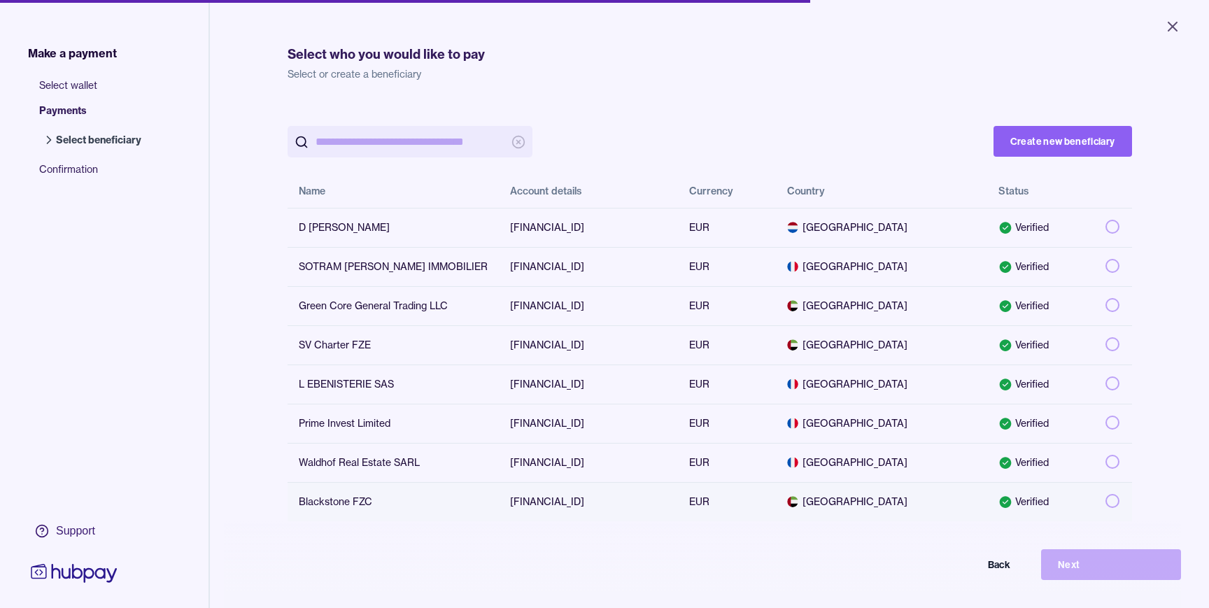
click at [1109, 504] on button "button" at bounding box center [1112, 501] width 14 height 14
click at [1075, 565] on button "Next" at bounding box center [1111, 564] width 140 height 31
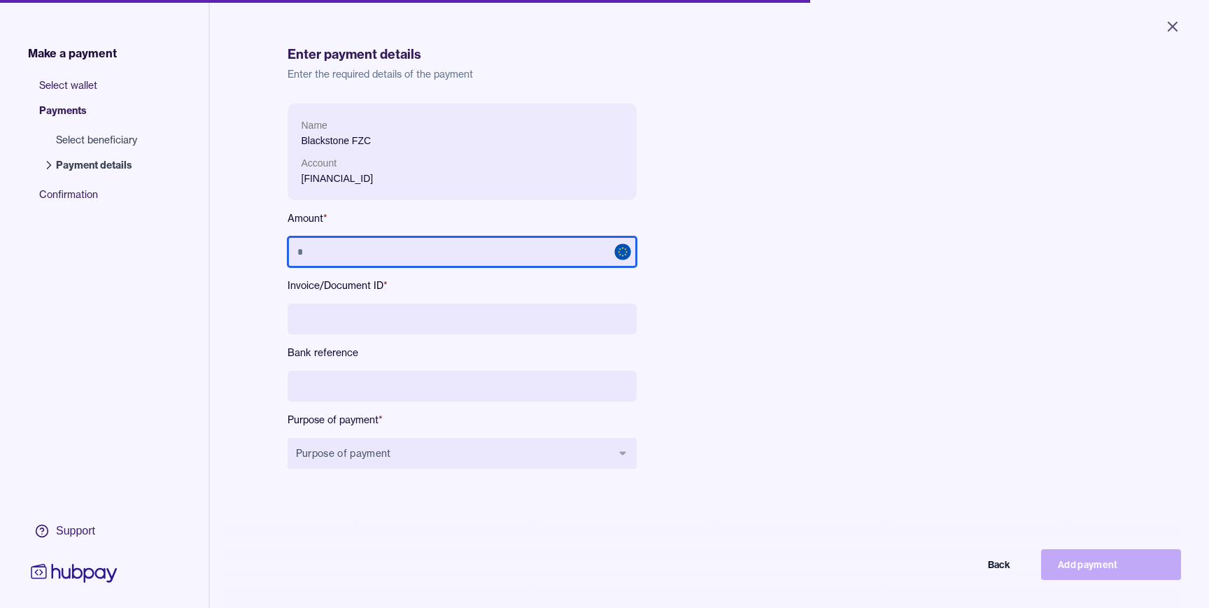
click at [361, 252] on input "text" at bounding box center [461, 251] width 349 height 31
type input "******"
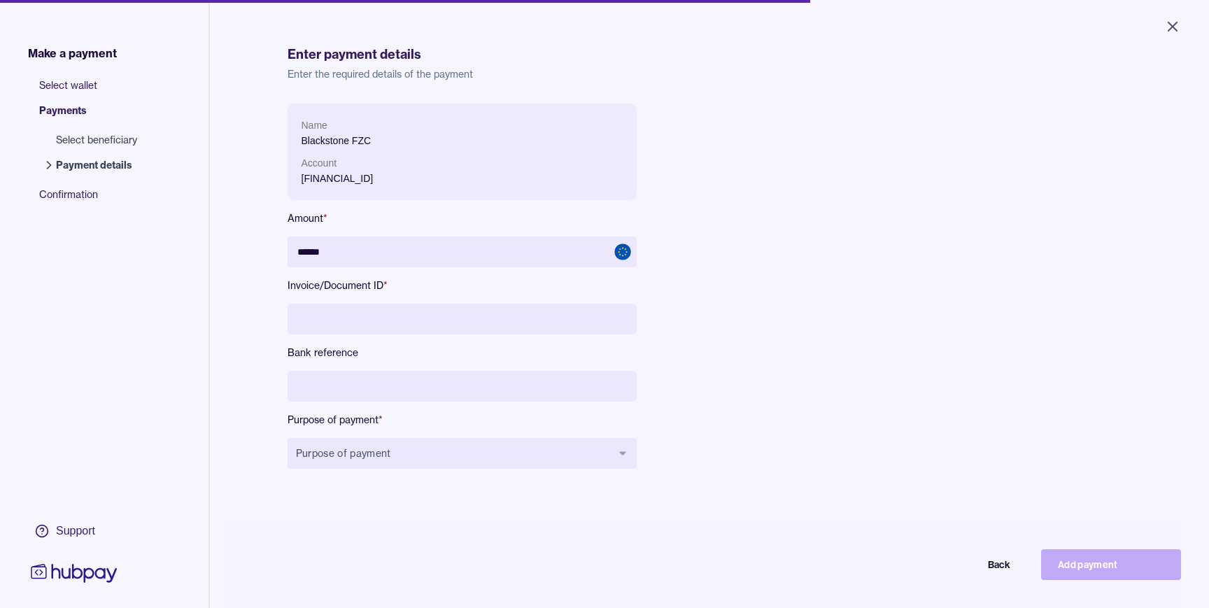
click at [325, 317] on input at bounding box center [461, 319] width 349 height 31
type input "**********"
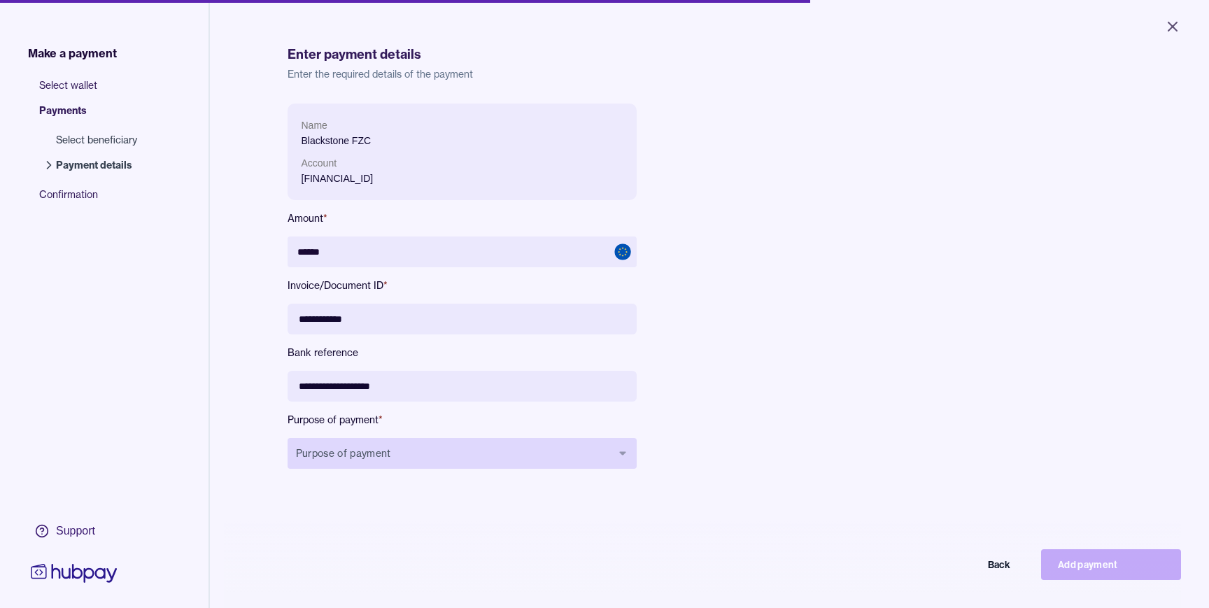
type input "**********"
click at [341, 451] on button "Purpose of payment" at bounding box center [461, 453] width 349 height 31
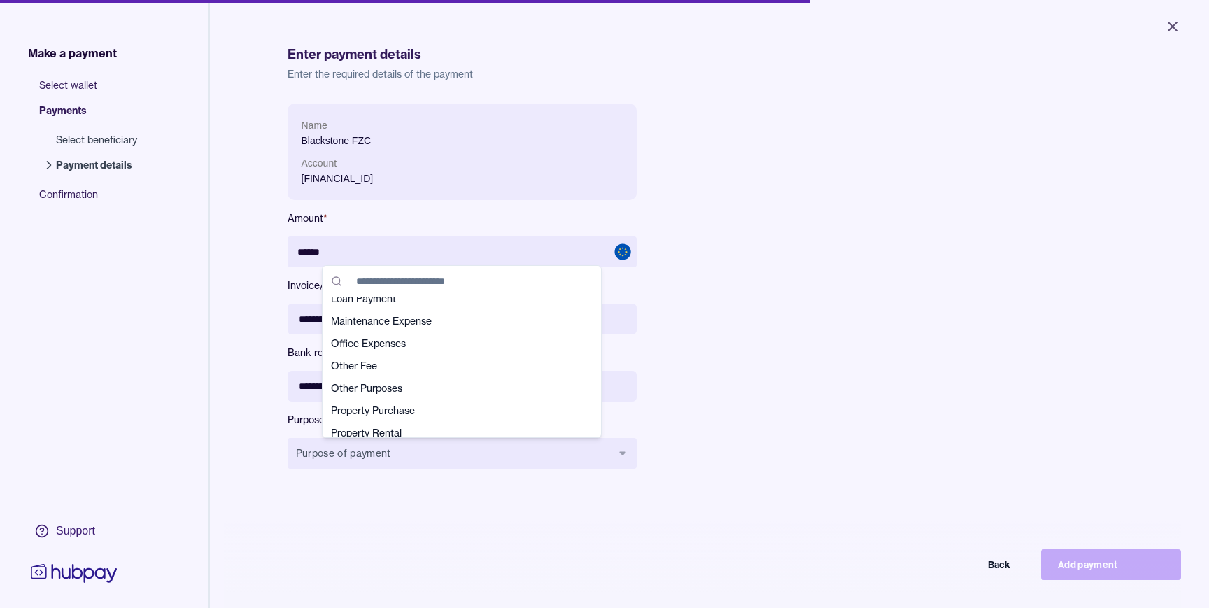
scroll to position [284, 0]
click at [378, 390] on span "Other Purposes" at bounding box center [453, 385] width 245 height 14
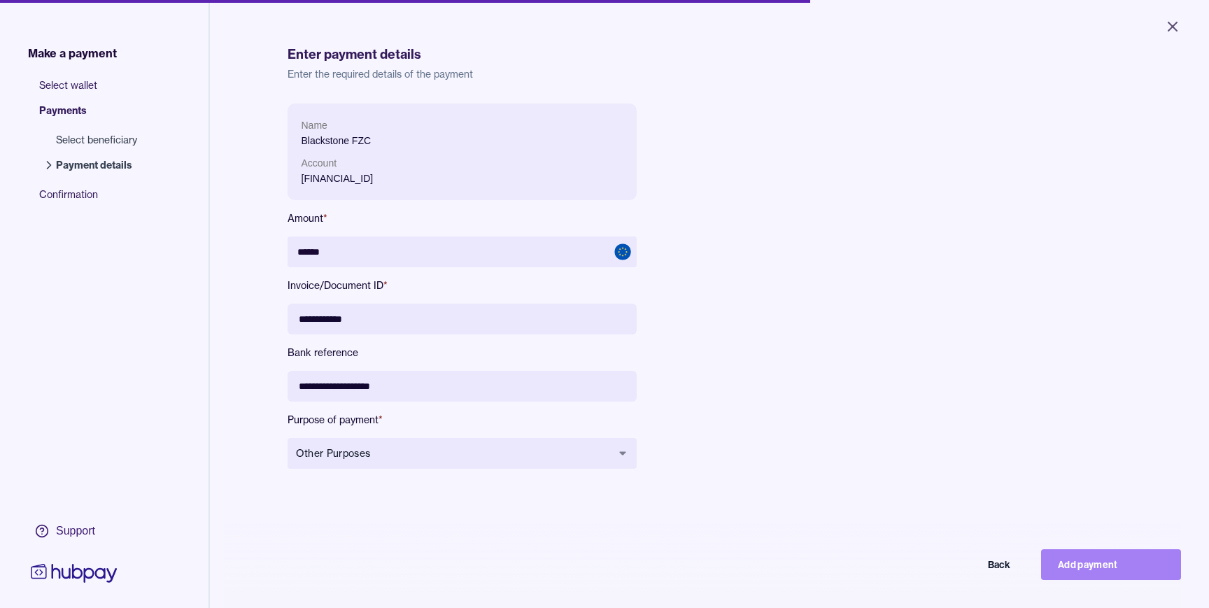
click at [1081, 567] on button "Add payment" at bounding box center [1111, 564] width 140 height 31
type input "*****"
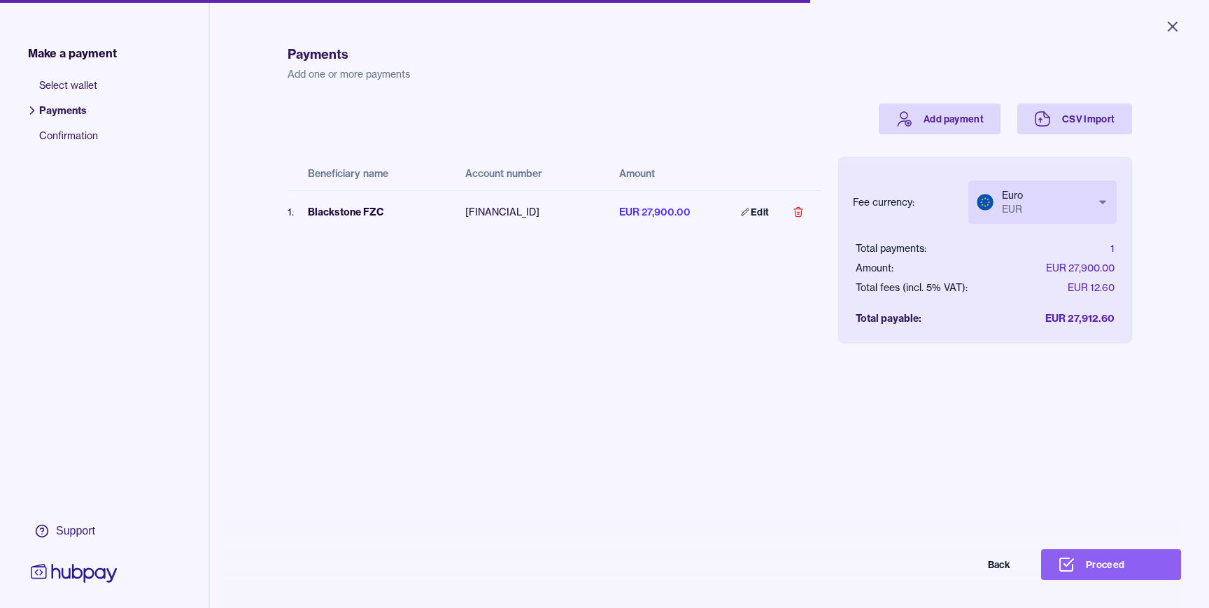
click at [1065, 201] on body "Close Make a payment Select wallet Payments Confirmation Support Payments Add o…" at bounding box center [604, 304] width 1209 height 608
select select "***"
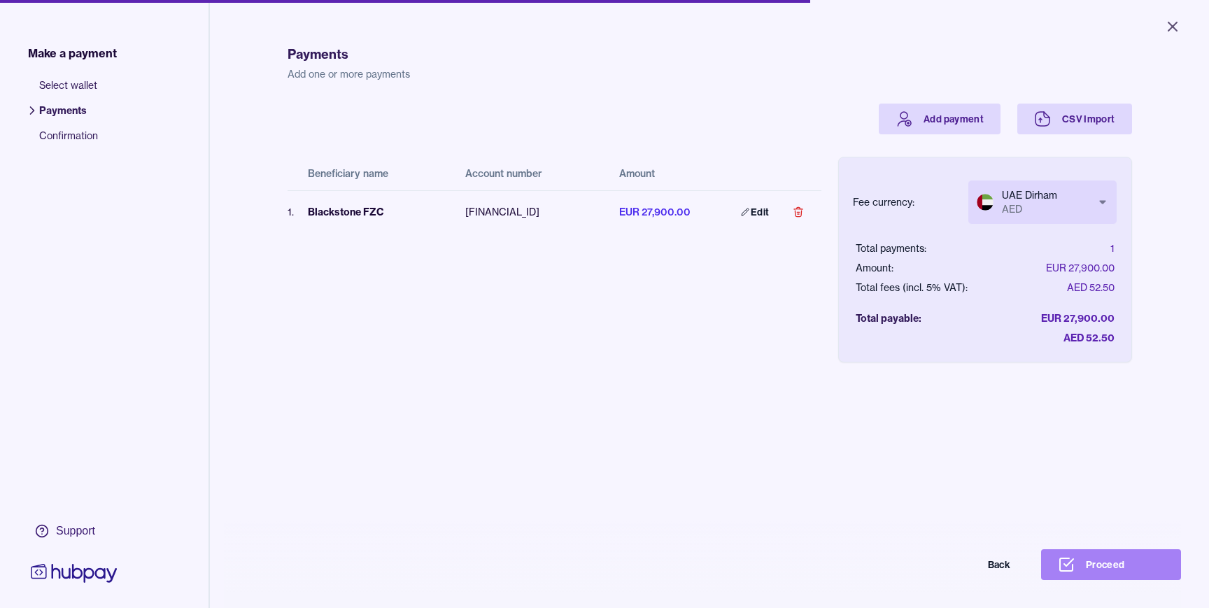
click at [1114, 569] on button "Proceed" at bounding box center [1111, 564] width 140 height 31
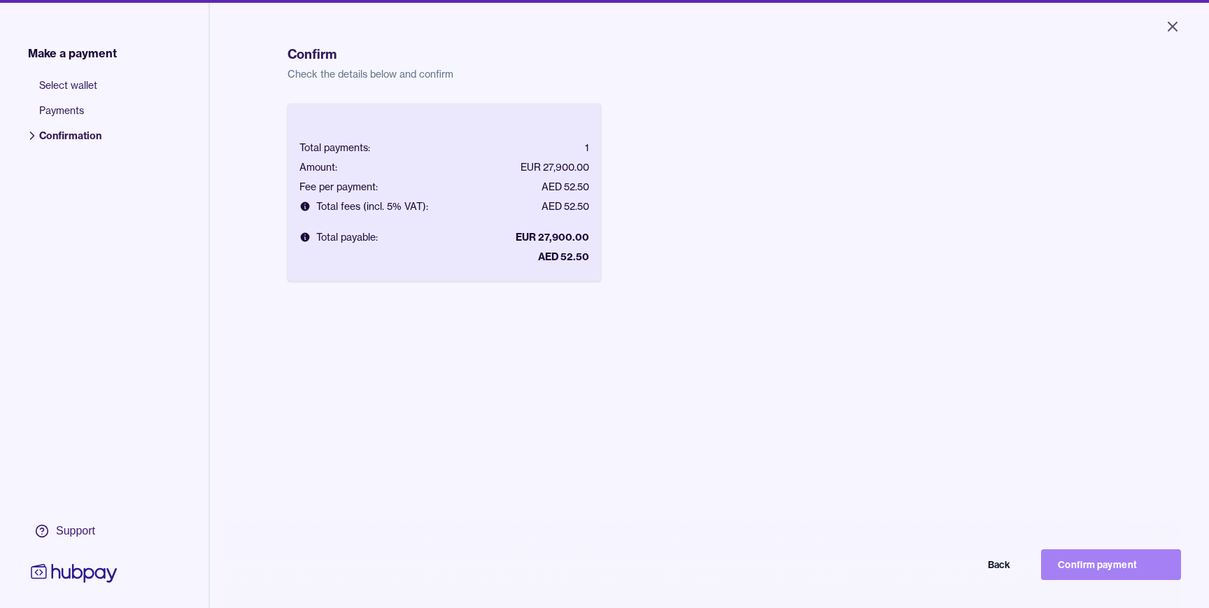
click at [1101, 553] on button "Confirm payment" at bounding box center [1111, 564] width 140 height 31
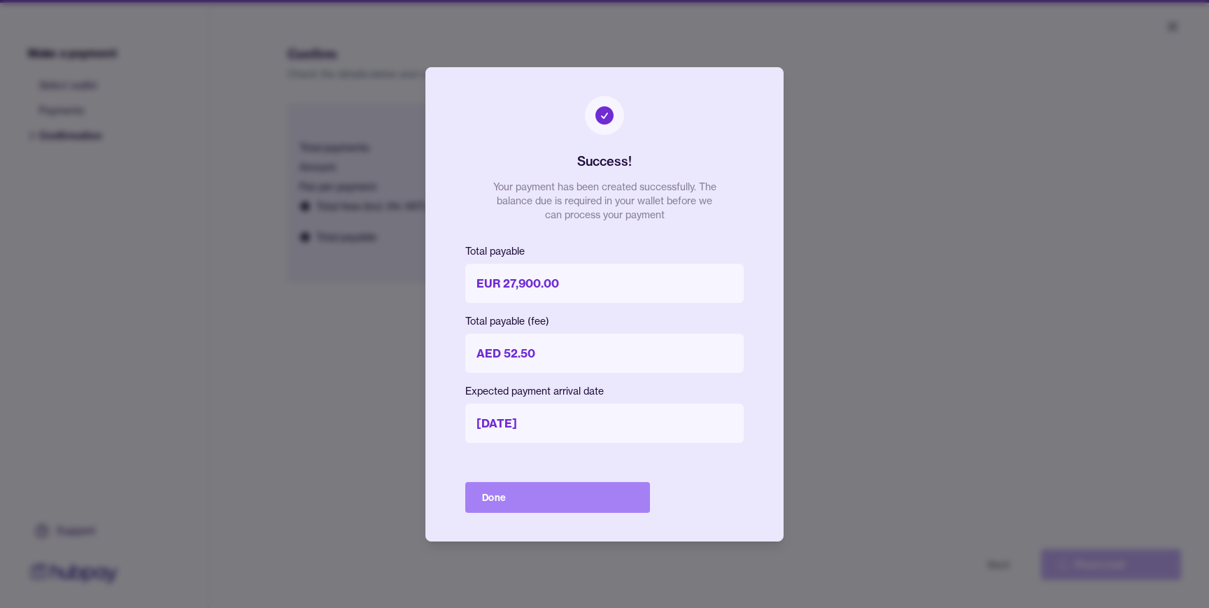
click at [485, 497] on button "Done" at bounding box center [557, 497] width 185 height 31
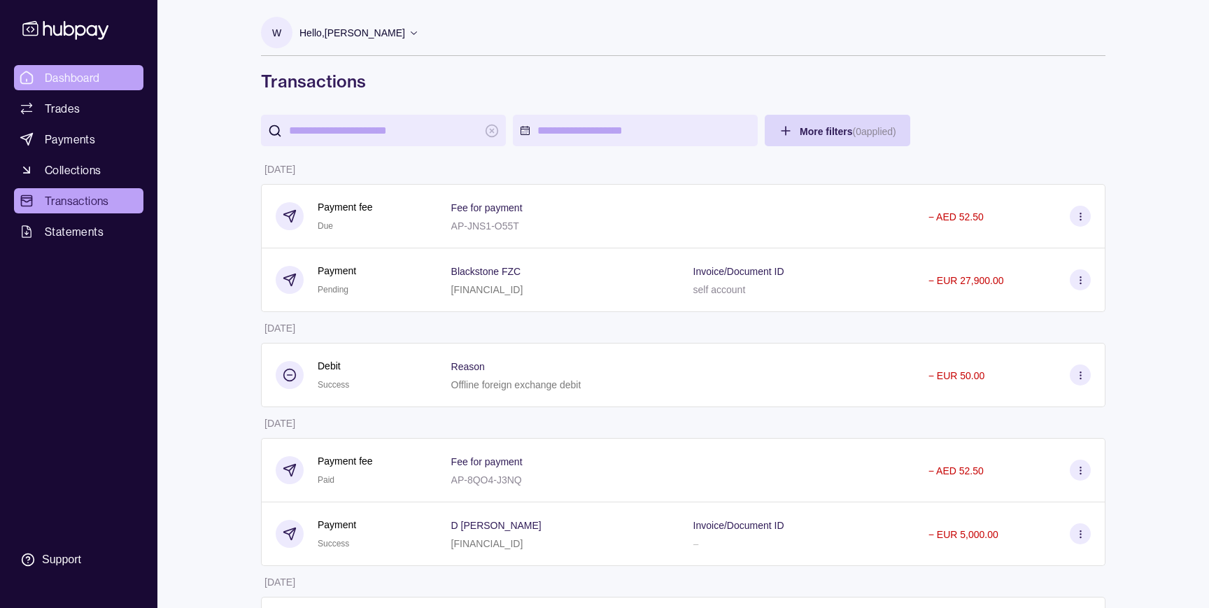
click at [85, 83] on span "Dashboard" at bounding box center [72, 77] width 55 height 17
